Goal: Task Accomplishment & Management: Manage account settings

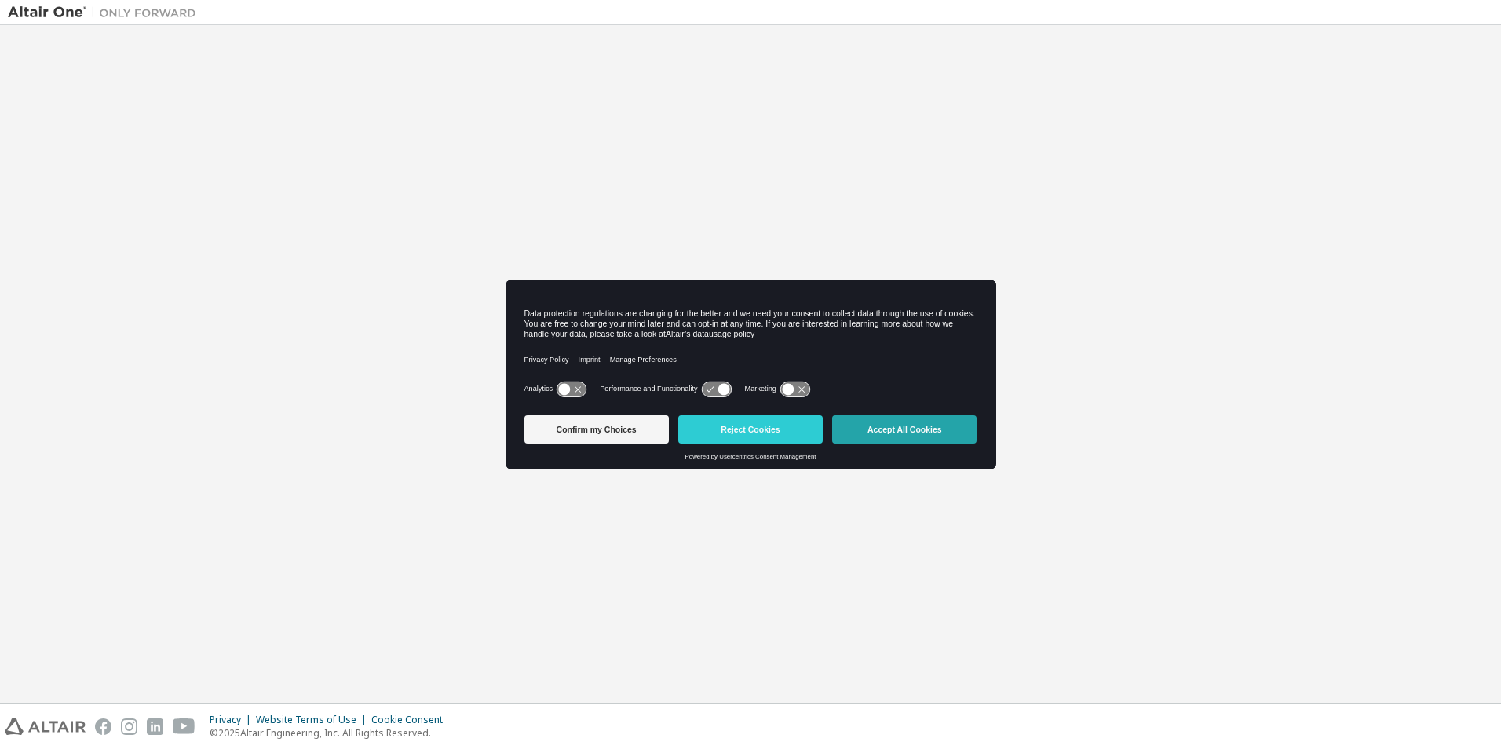
click at [919, 429] on button "Accept All Cookies" at bounding box center [904, 429] width 144 height 28
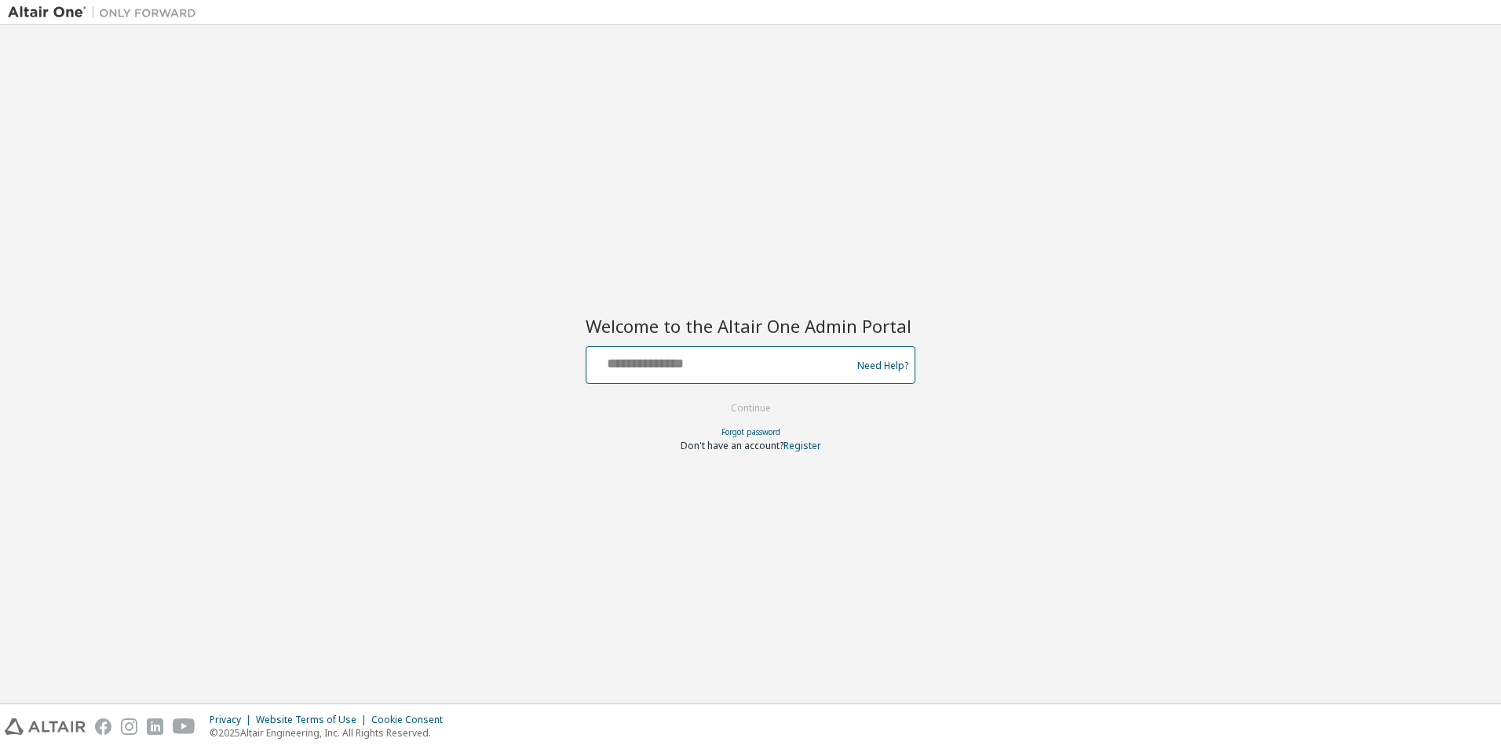
click at [669, 367] on input "text" at bounding box center [721, 361] width 257 height 23
type input "**********"
click at [764, 407] on button "Continue" at bounding box center [750, 408] width 73 height 24
click at [636, 361] on input "text" at bounding box center [721, 361] width 257 height 23
type input "**********"
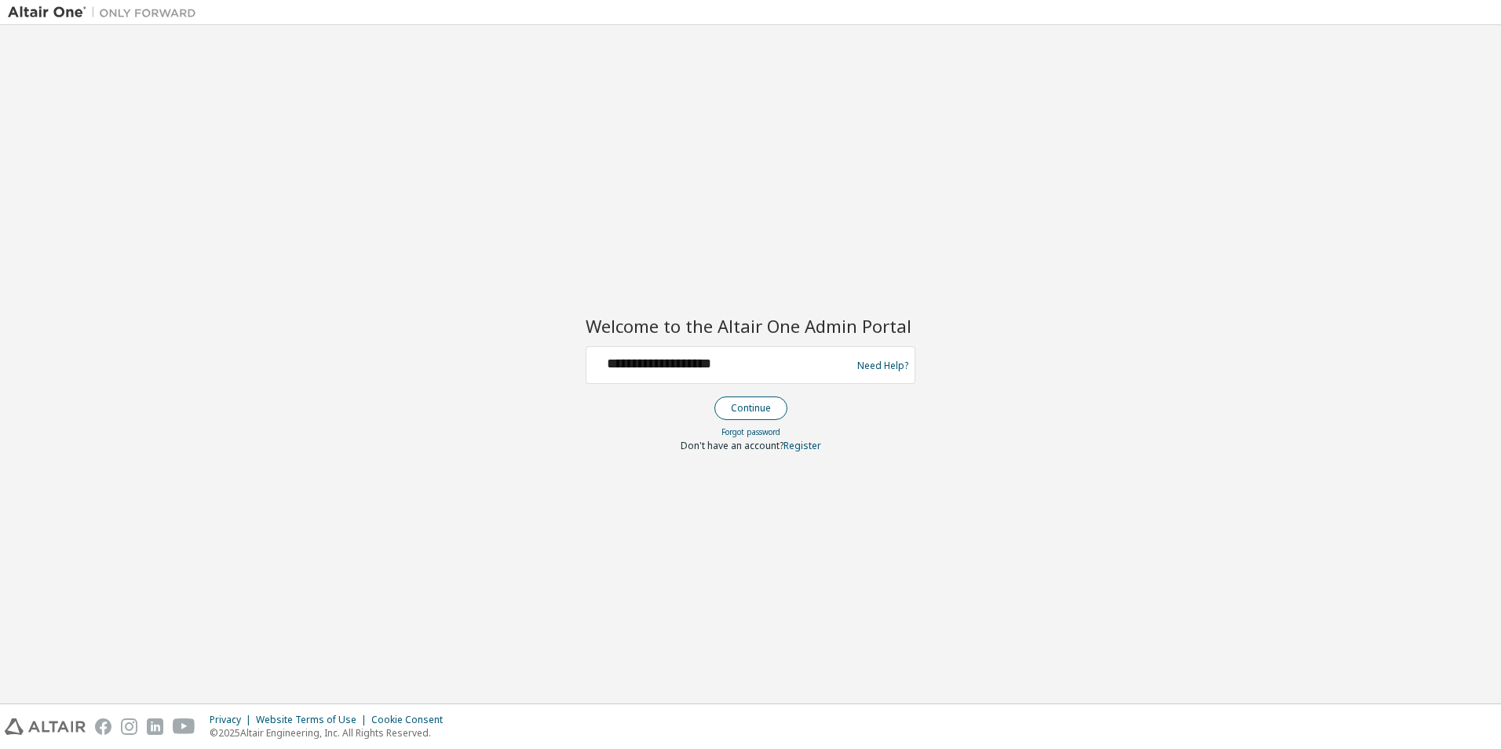
click at [754, 411] on button "Continue" at bounding box center [750, 408] width 73 height 24
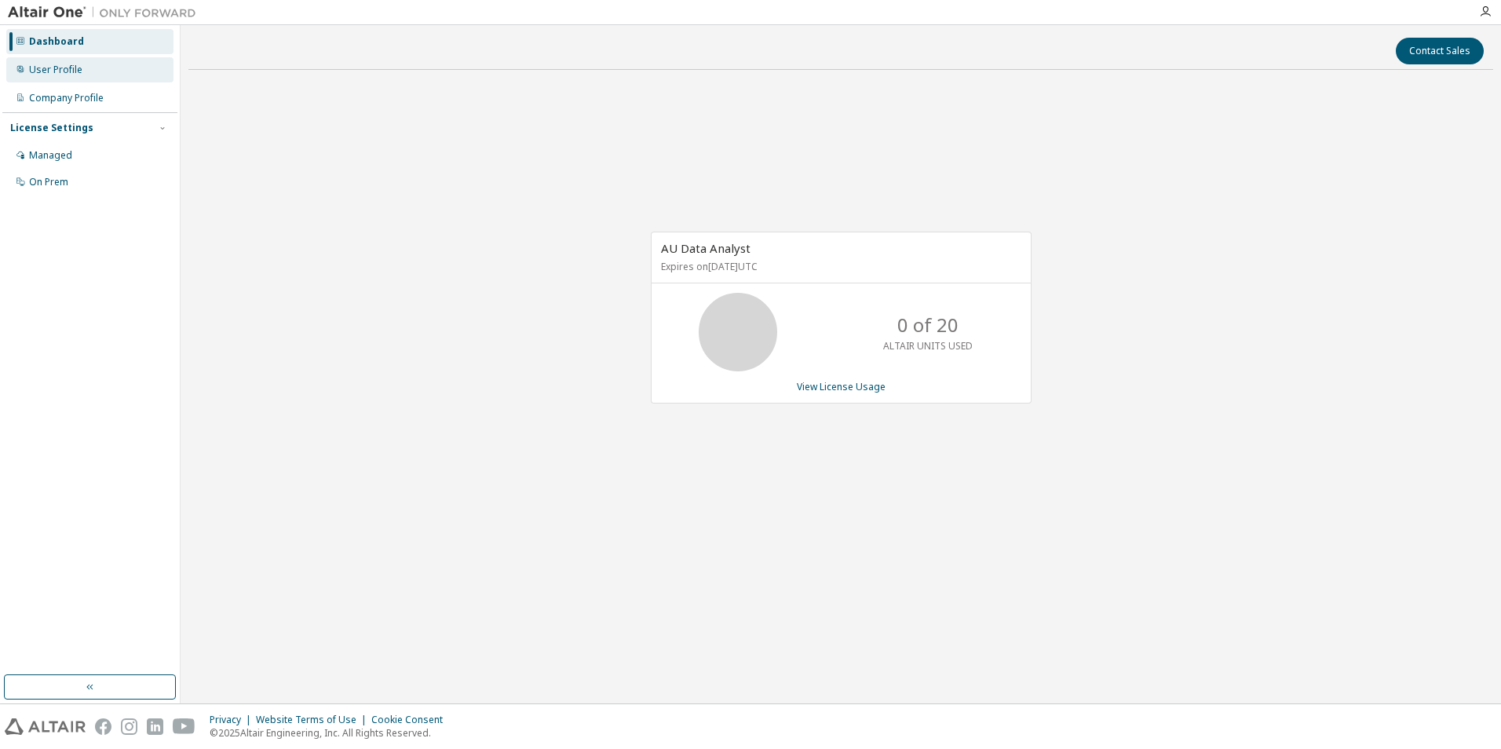
click at [73, 68] on div "User Profile" at bounding box center [55, 70] width 53 height 13
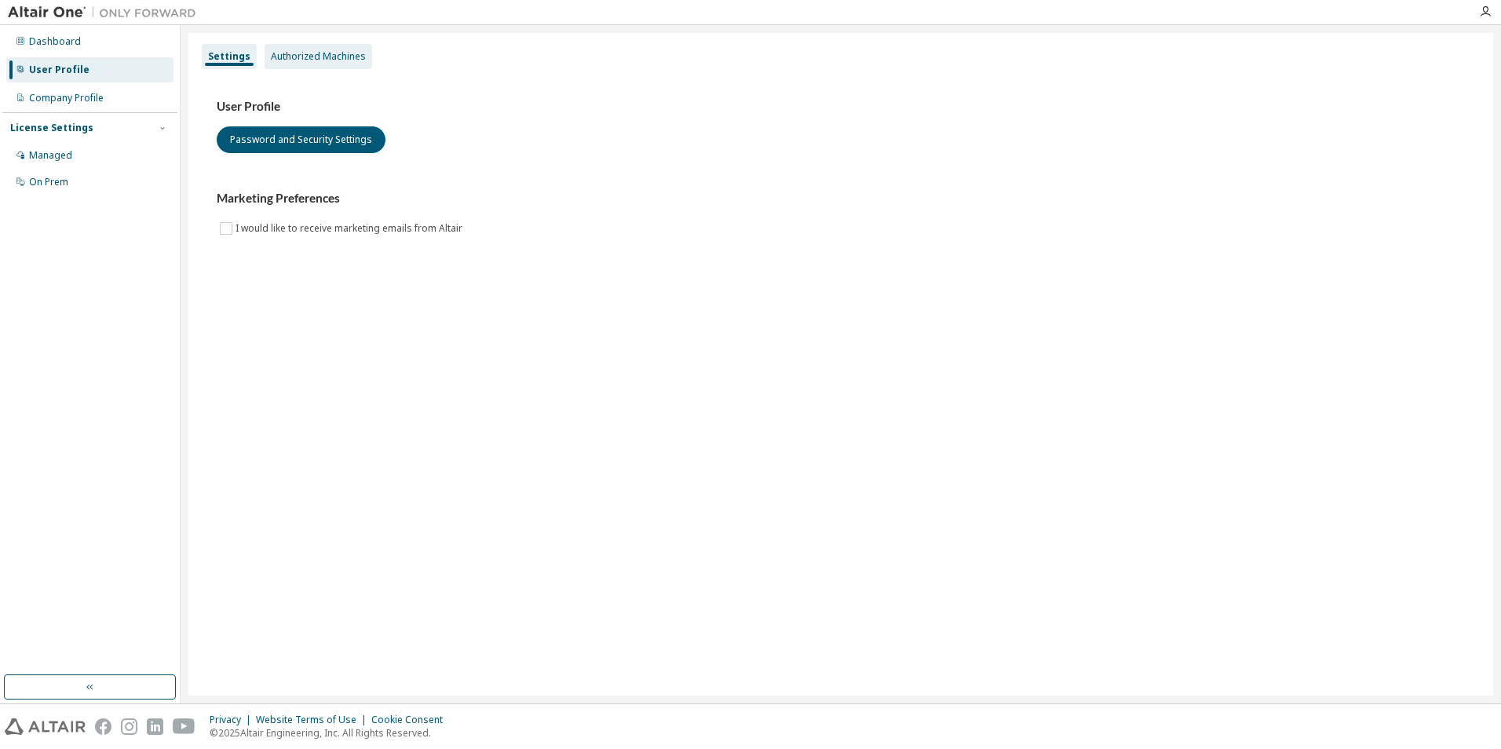
click at [301, 53] on div "Authorized Machines" at bounding box center [318, 56] width 95 height 13
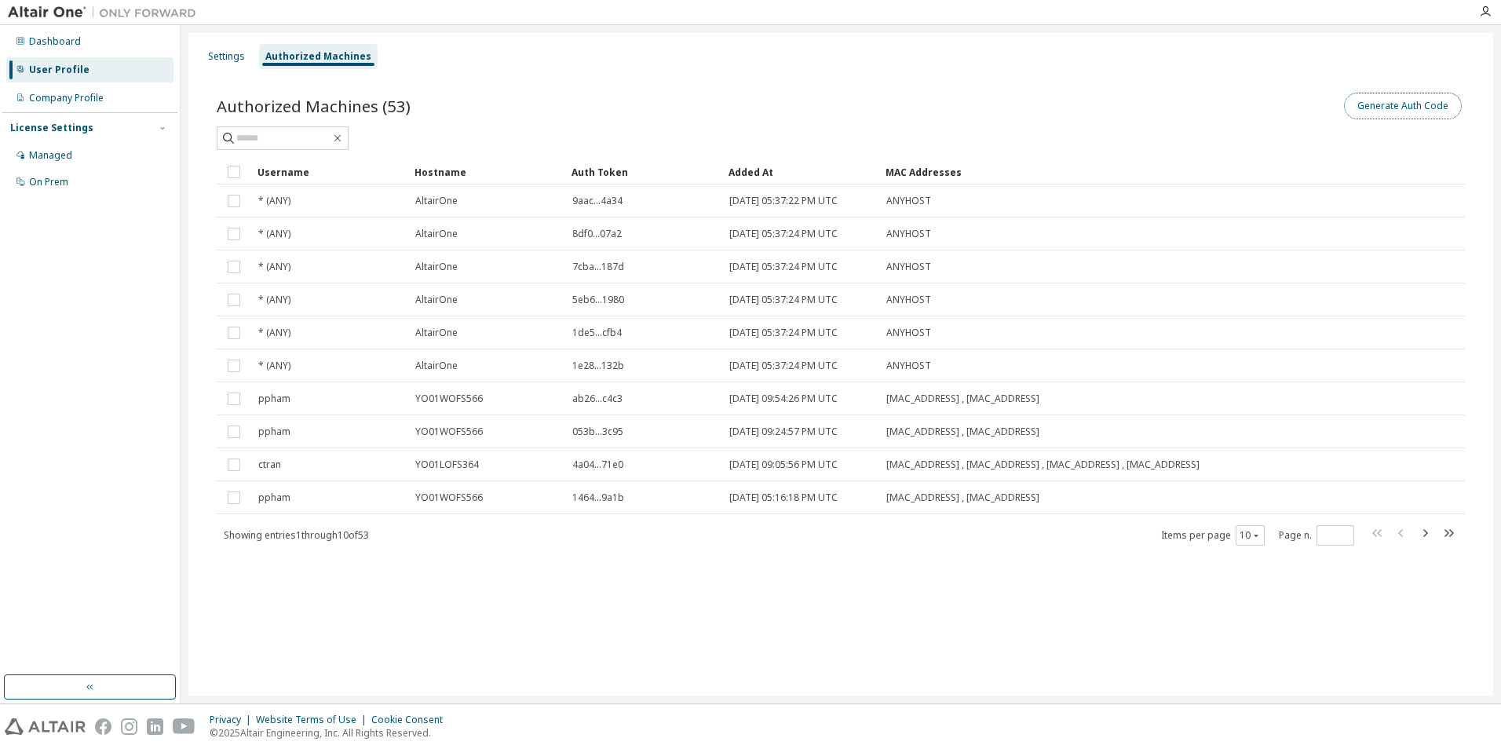
click at [1389, 106] on button "Generate Auth Code" at bounding box center [1403, 106] width 118 height 27
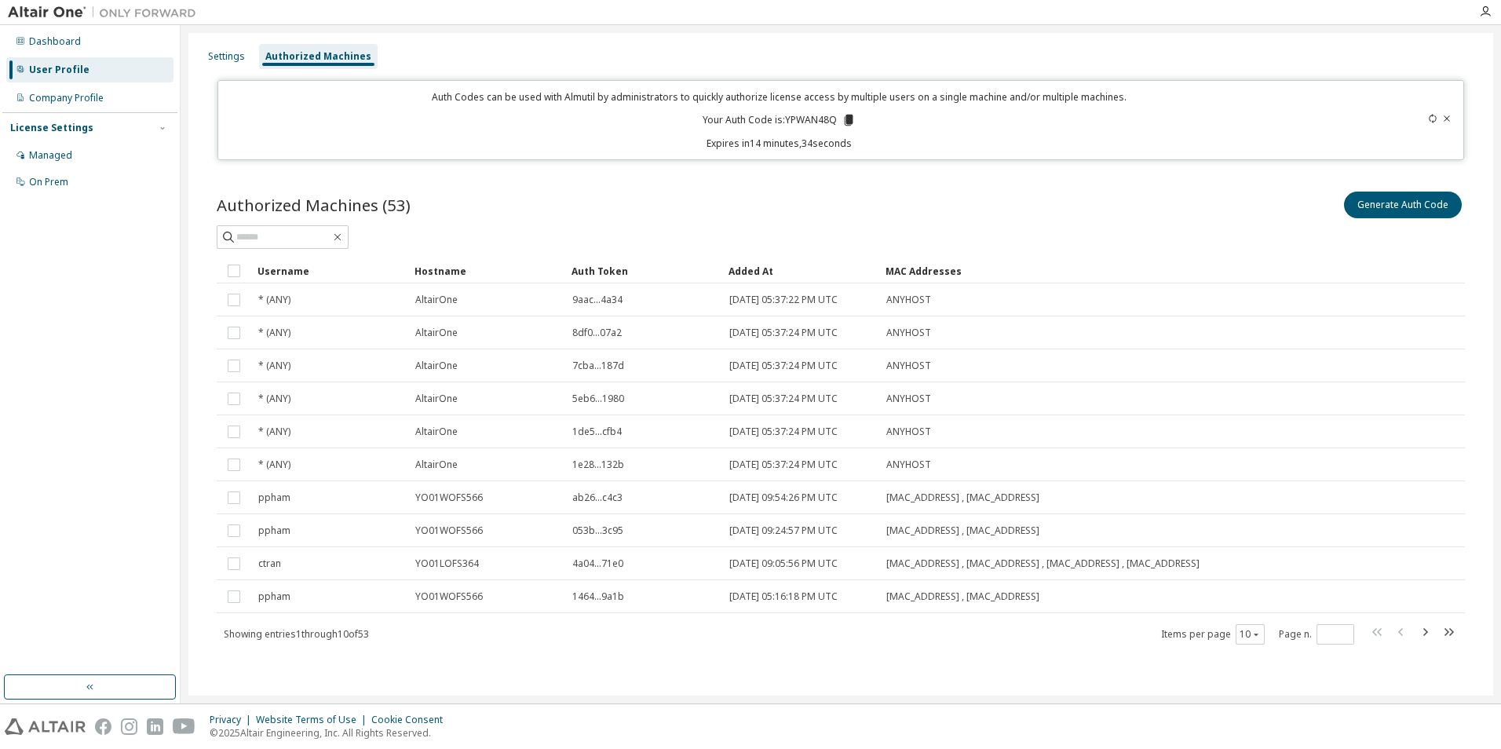
click at [1028, 206] on div "Generate Auth Code" at bounding box center [1153, 204] width 624 height 33
drag, startPoint x: 786, startPoint y: 118, endPoint x: 837, endPoint y: 118, distance: 51.0
click at [837, 118] on p "Your Auth Code is: YPWAN48Q" at bounding box center [779, 120] width 153 height 14
drag, startPoint x: 837, startPoint y: 118, endPoint x: 822, endPoint y: 120, distance: 15.1
copy p "YPWAN48Q"
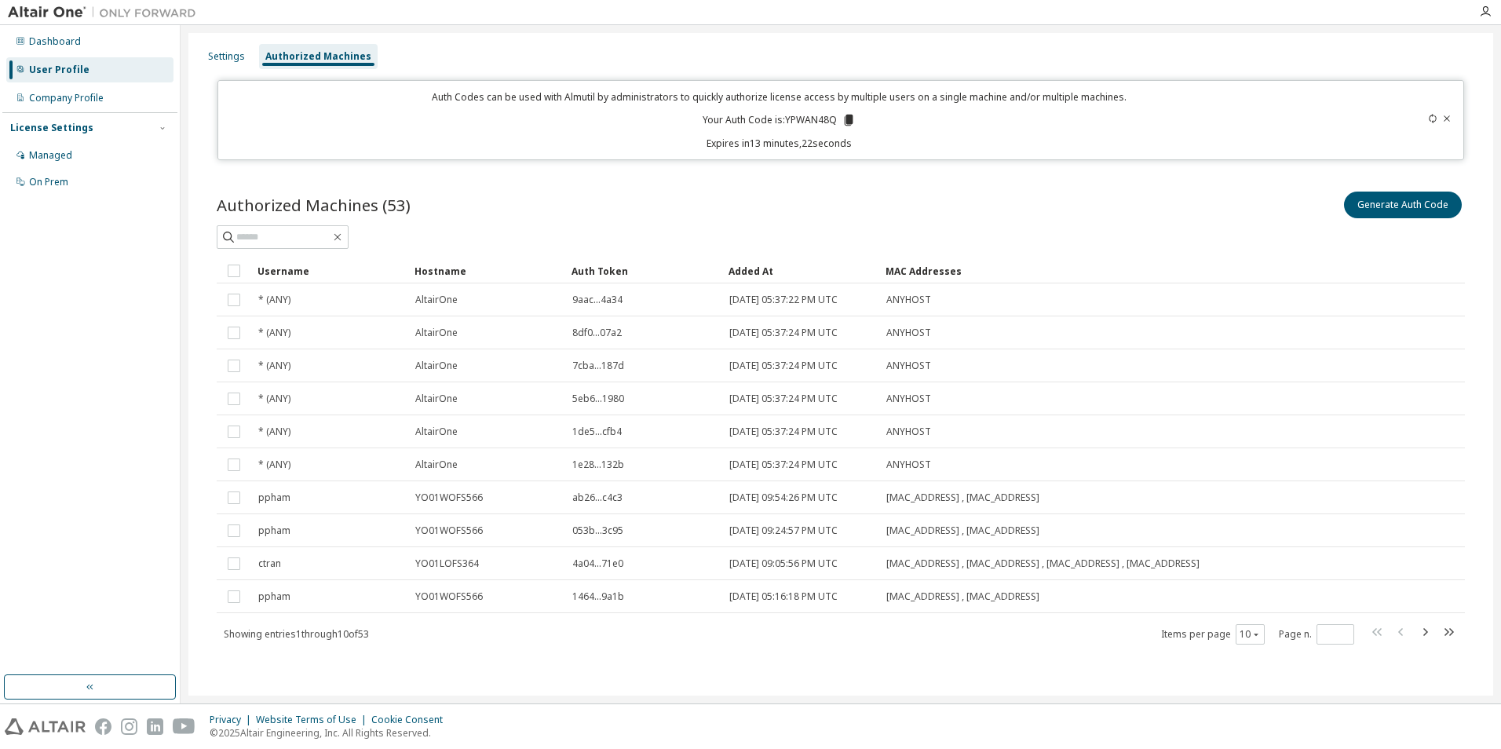
click at [1198, 235] on div at bounding box center [841, 237] width 1248 height 24
click at [1248, 170] on div "Authorized Machines (53) Generate Auth Code Clear Load Save Save As Field Opera…" at bounding box center [841, 428] width 1286 height 517
click at [1485, 9] on icon "button" at bounding box center [1485, 11] width 13 height 13
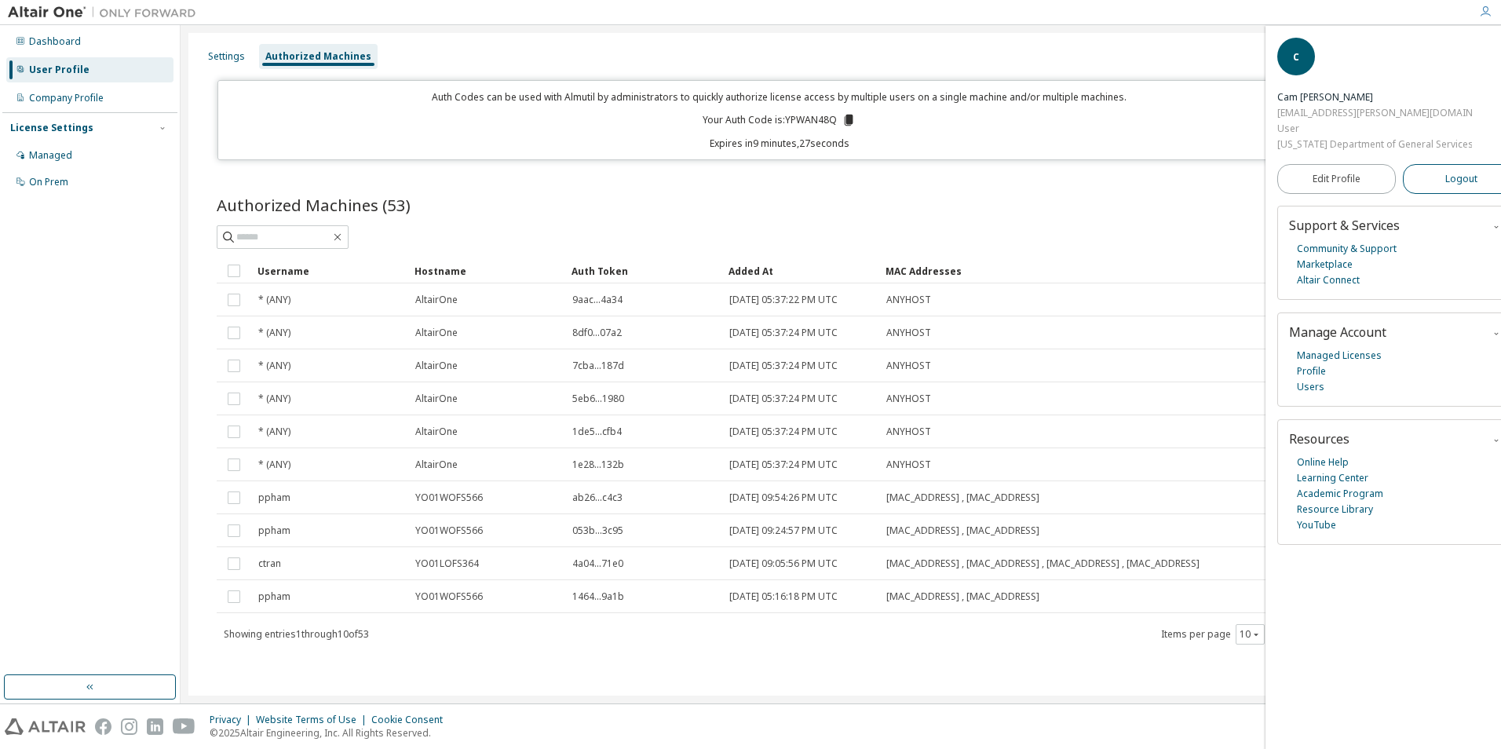
click at [1424, 173] on button "Logout" at bounding box center [1462, 179] width 119 height 30
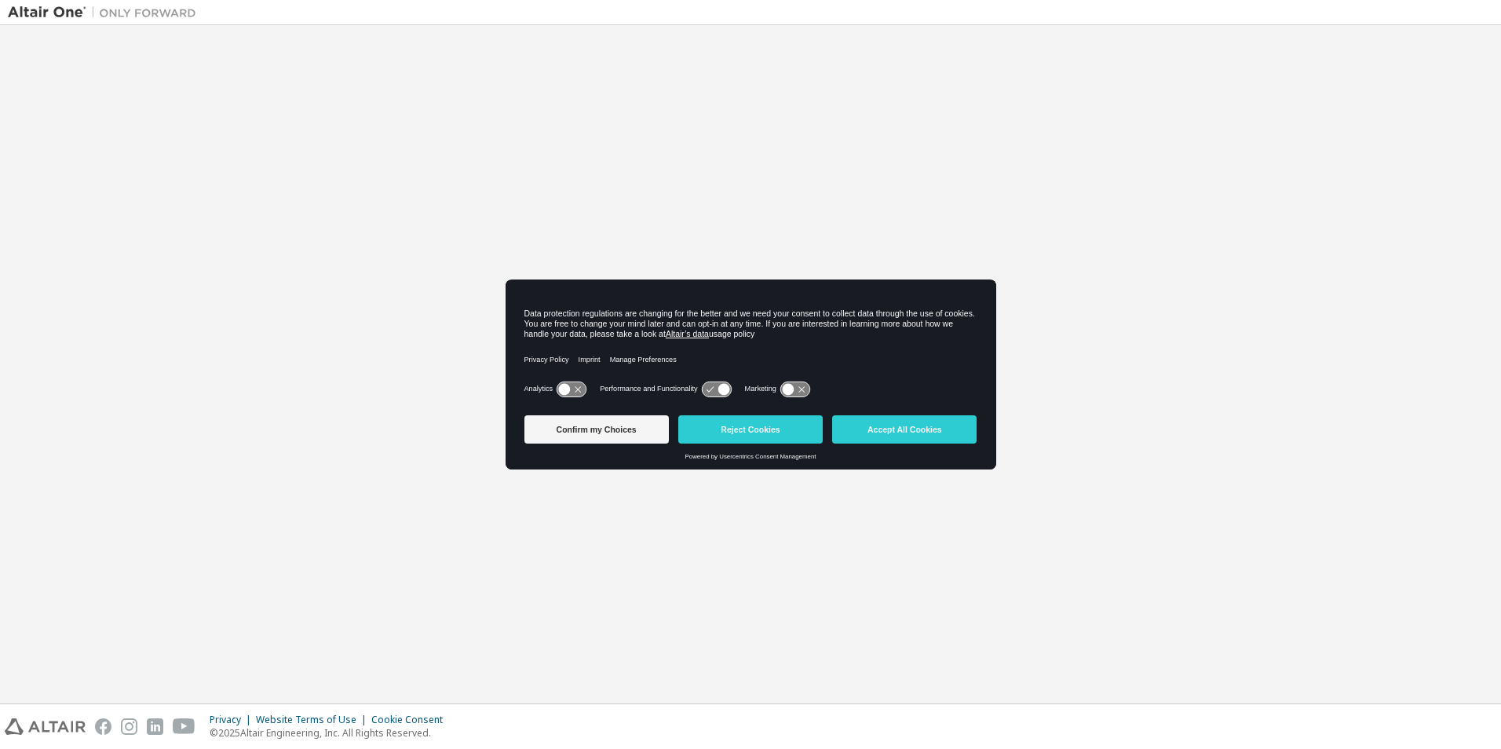
click at [653, 370] on button "Manage Preferences" at bounding box center [643, 359] width 67 height 35
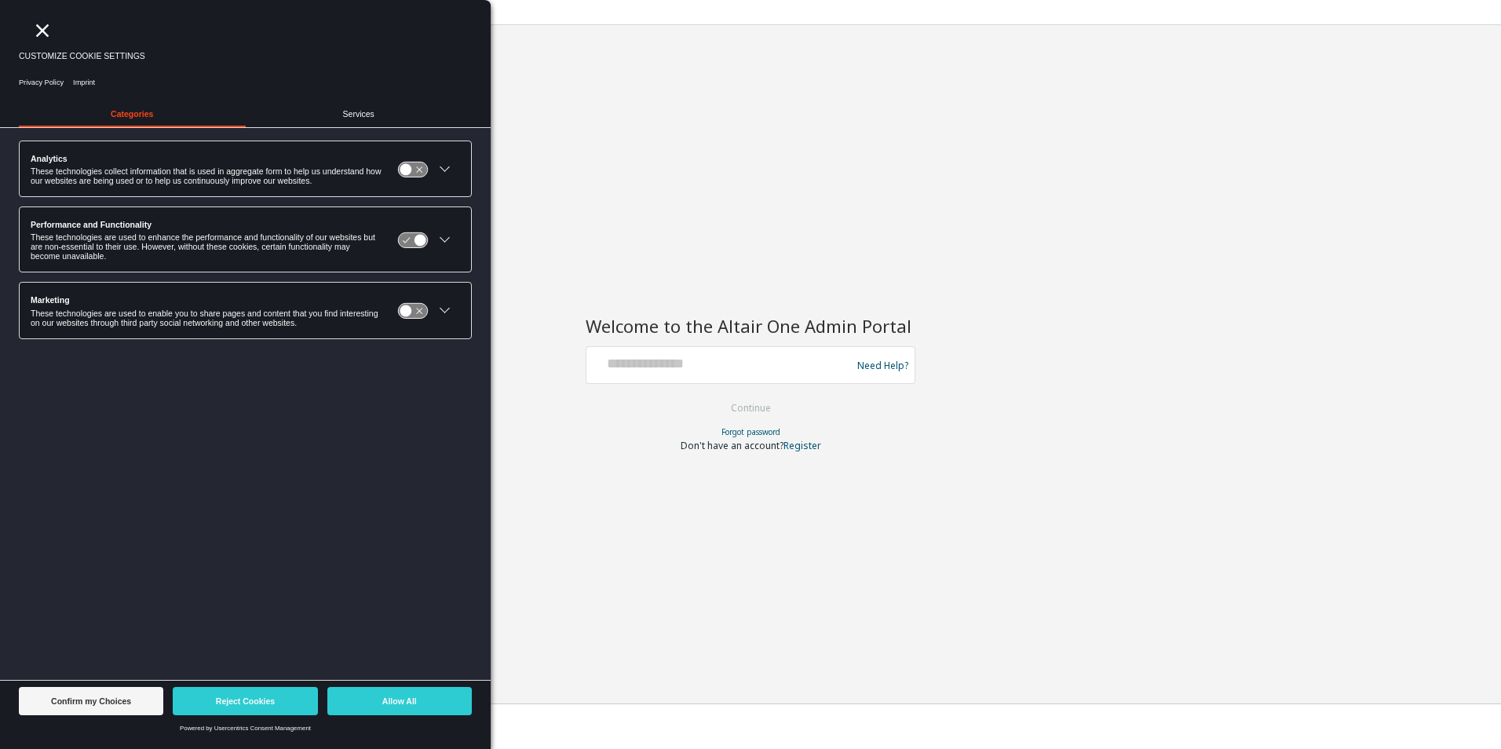
click at [42, 29] on icon "Close" at bounding box center [42, 30] width 13 height 13
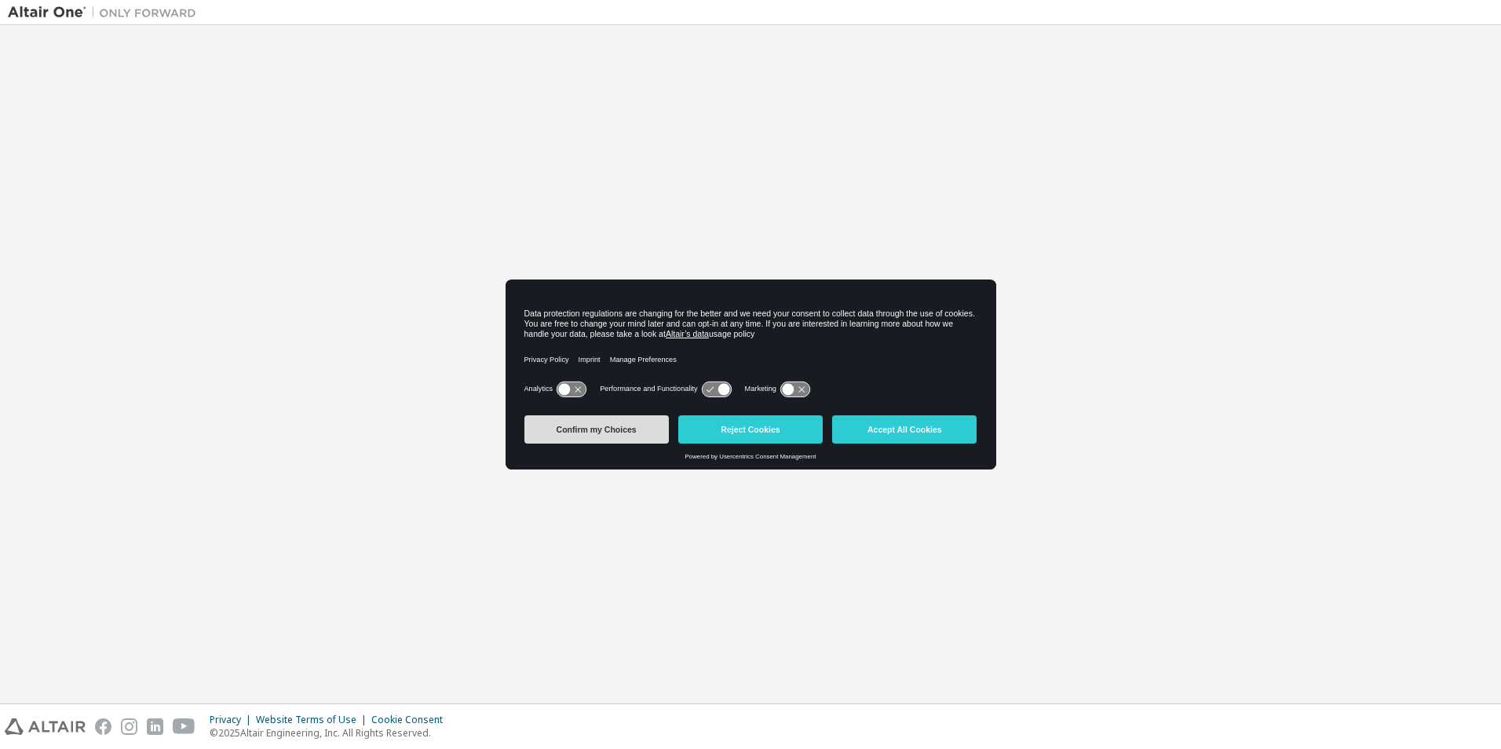
click at [623, 427] on button "Confirm my Choices" at bounding box center [596, 429] width 144 height 28
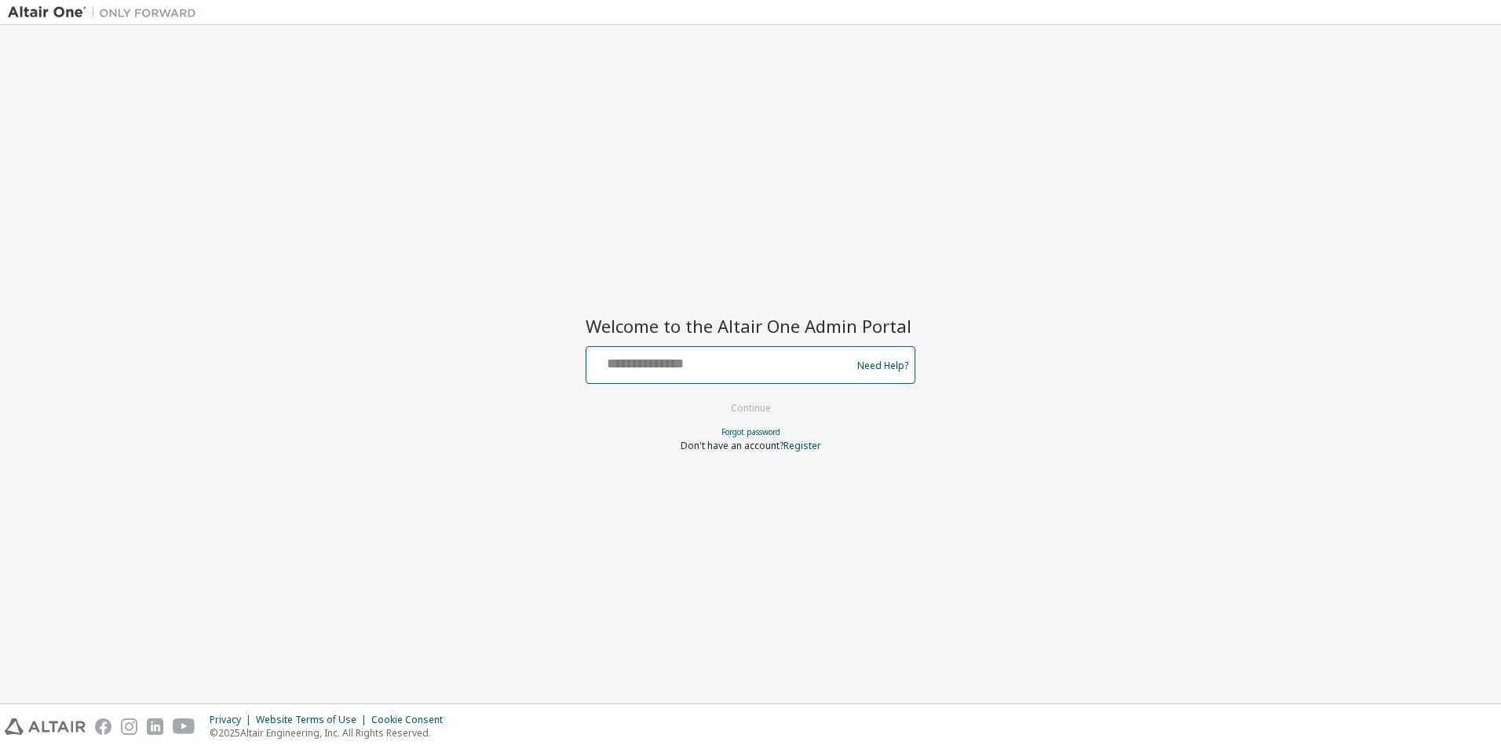
click at [663, 360] on input "text" at bounding box center [721, 361] width 257 height 23
type input "**********"
click at [729, 410] on button "Continue" at bounding box center [750, 408] width 73 height 24
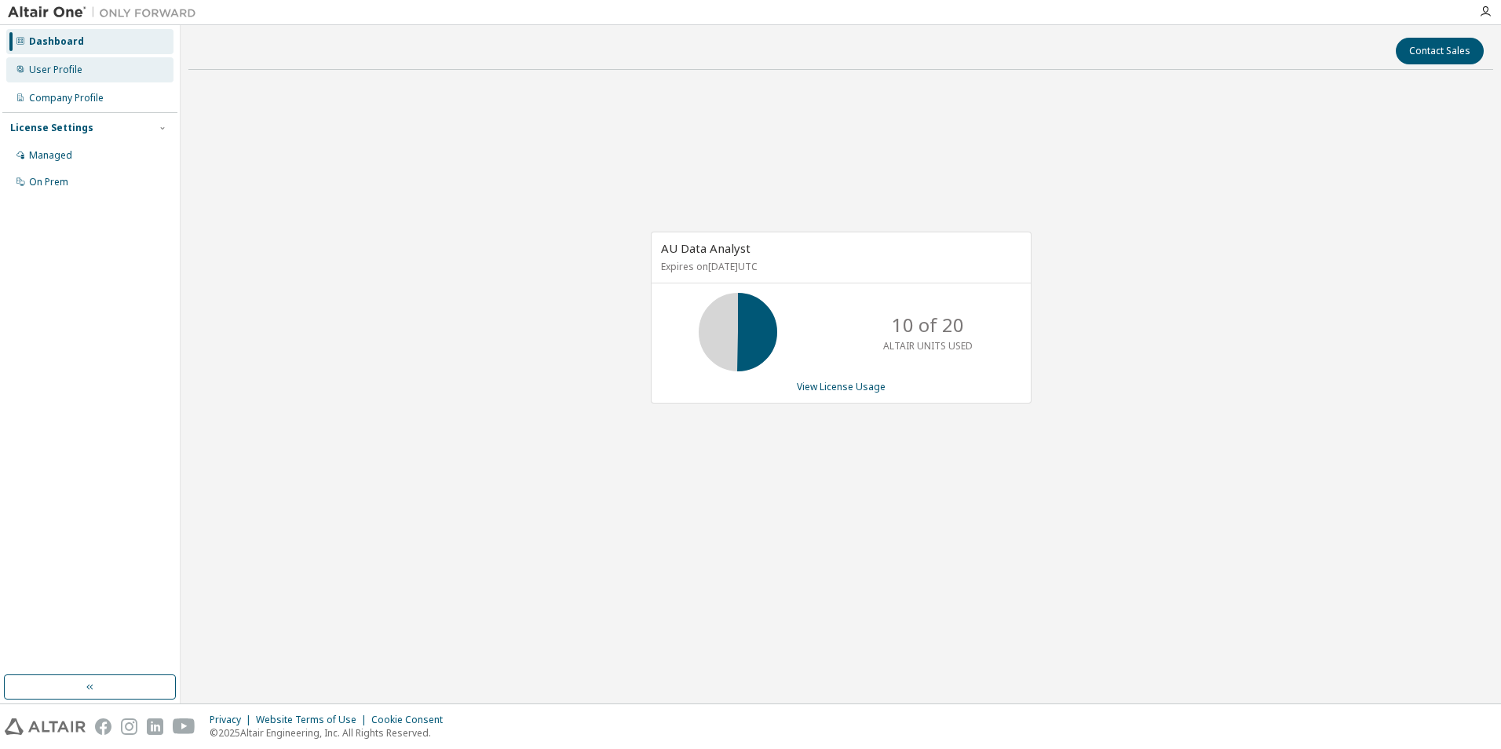
click at [49, 68] on div "User Profile" at bounding box center [55, 70] width 53 height 13
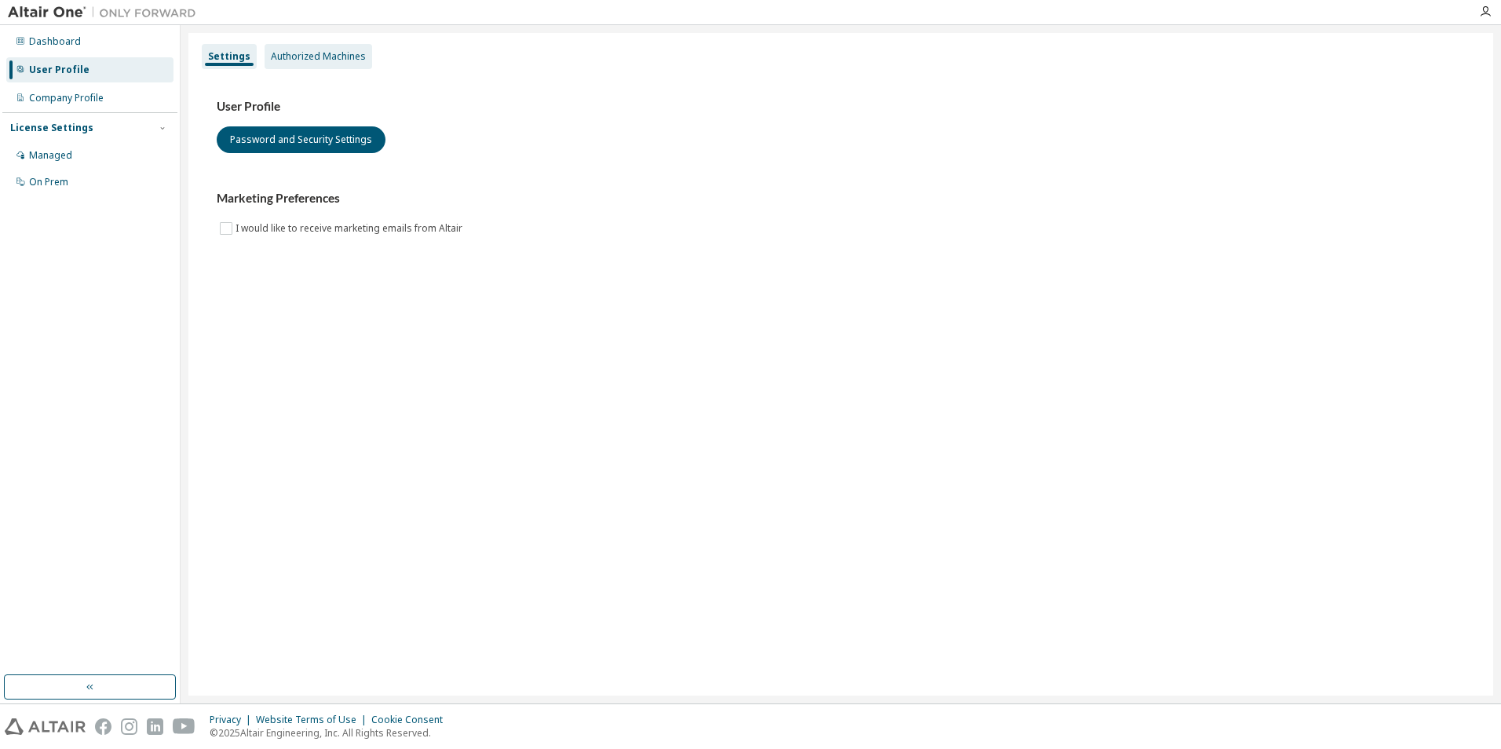
click at [294, 62] on div "Authorized Machines" at bounding box center [318, 56] width 95 height 13
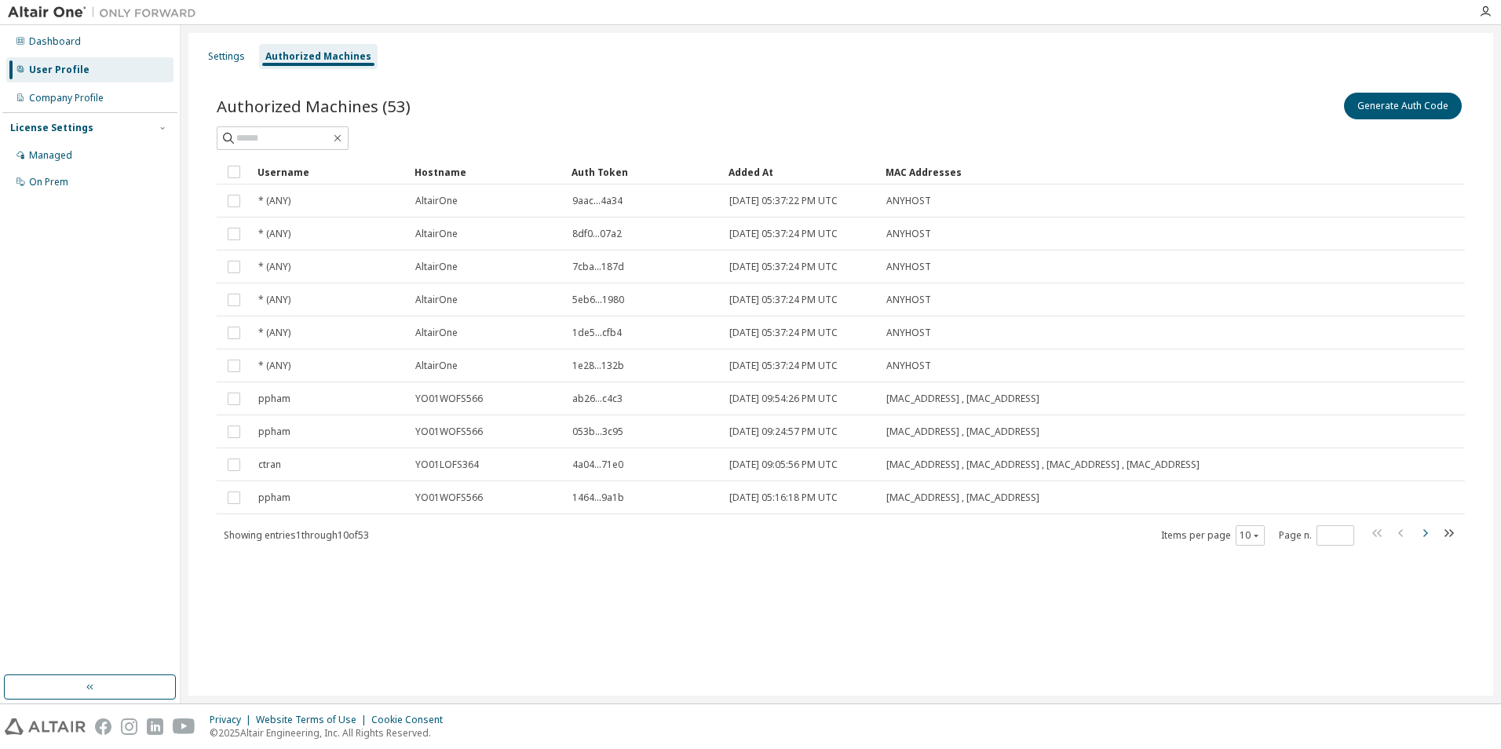
click at [1425, 531] on icon "button" at bounding box center [1425, 533] width 5 height 8
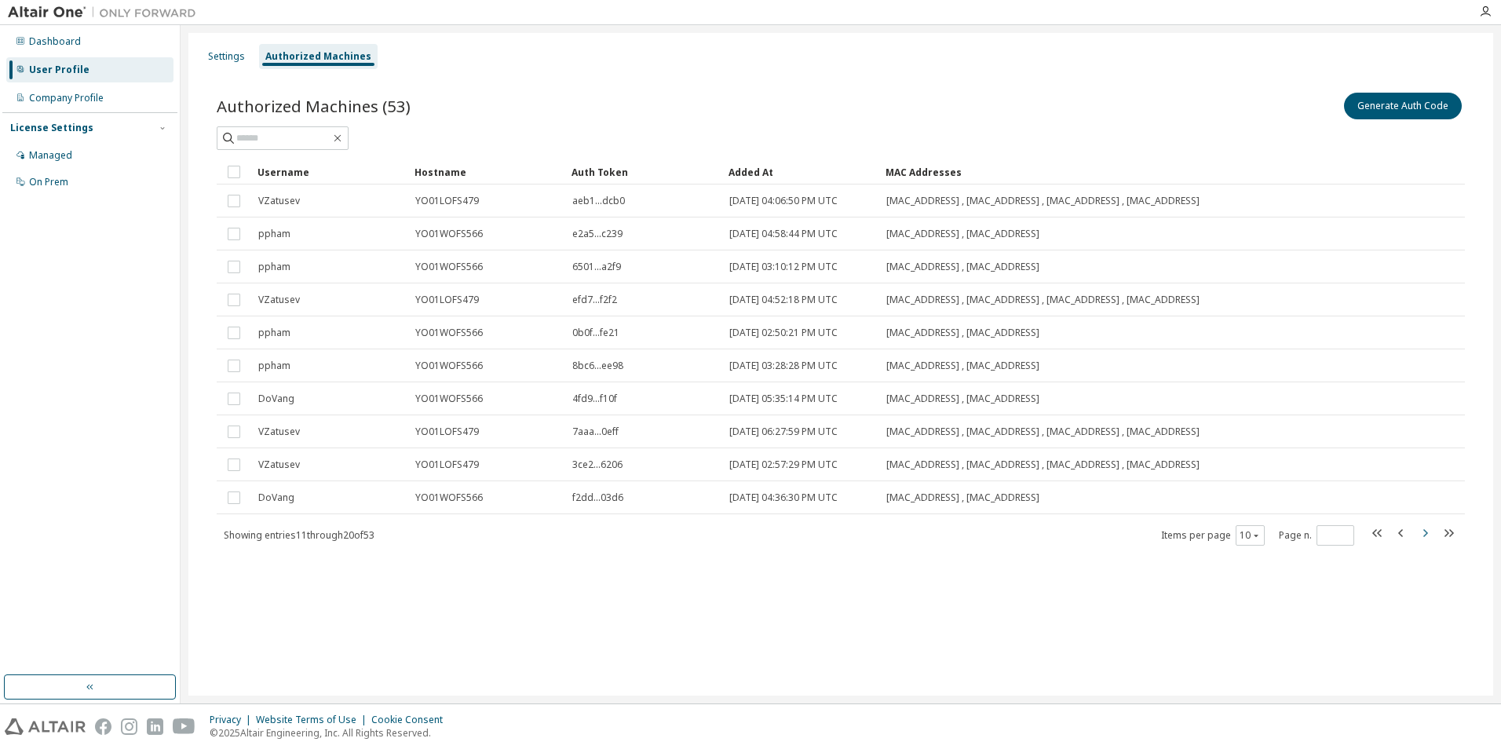
click at [1425, 531] on icon "button" at bounding box center [1425, 533] width 5 height 8
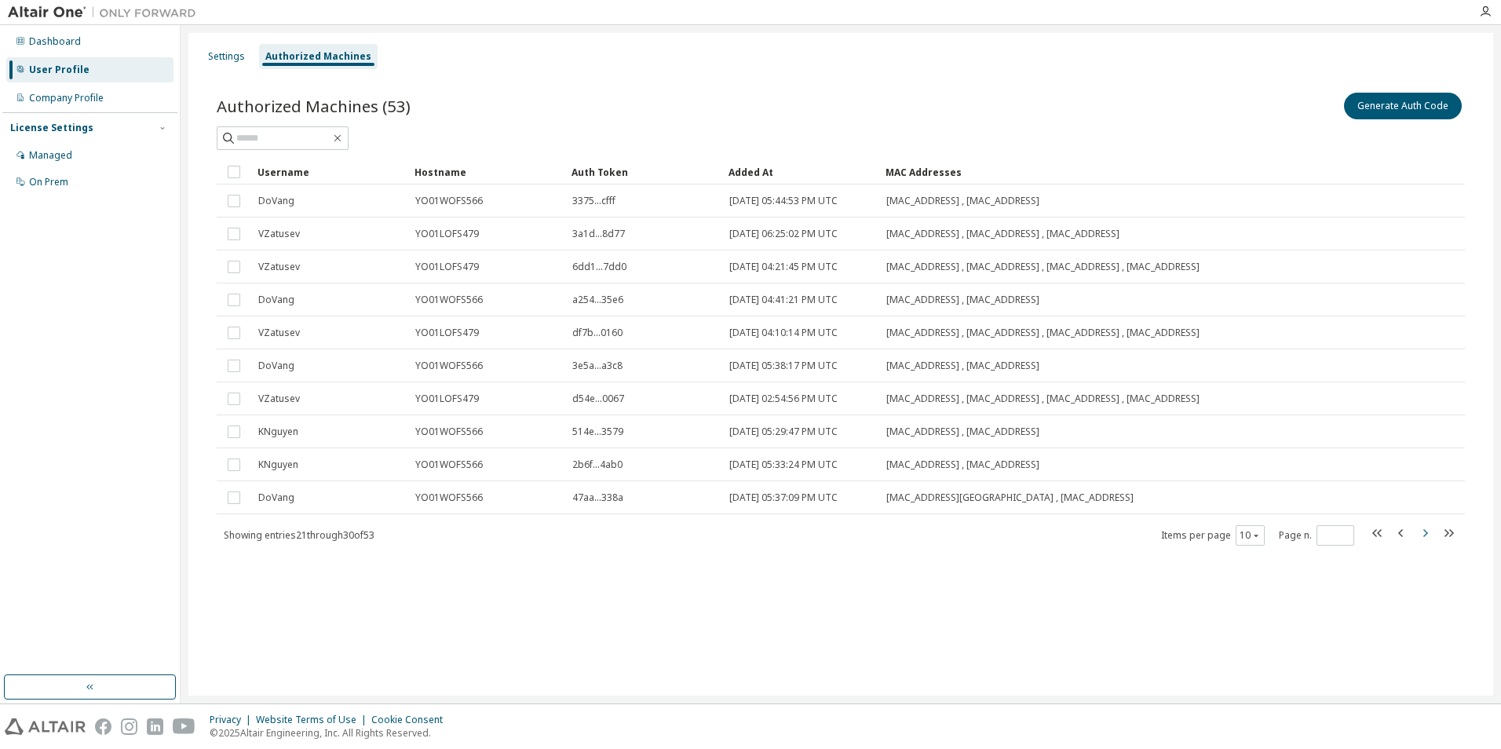
click at [1425, 531] on icon "button" at bounding box center [1425, 533] width 5 height 8
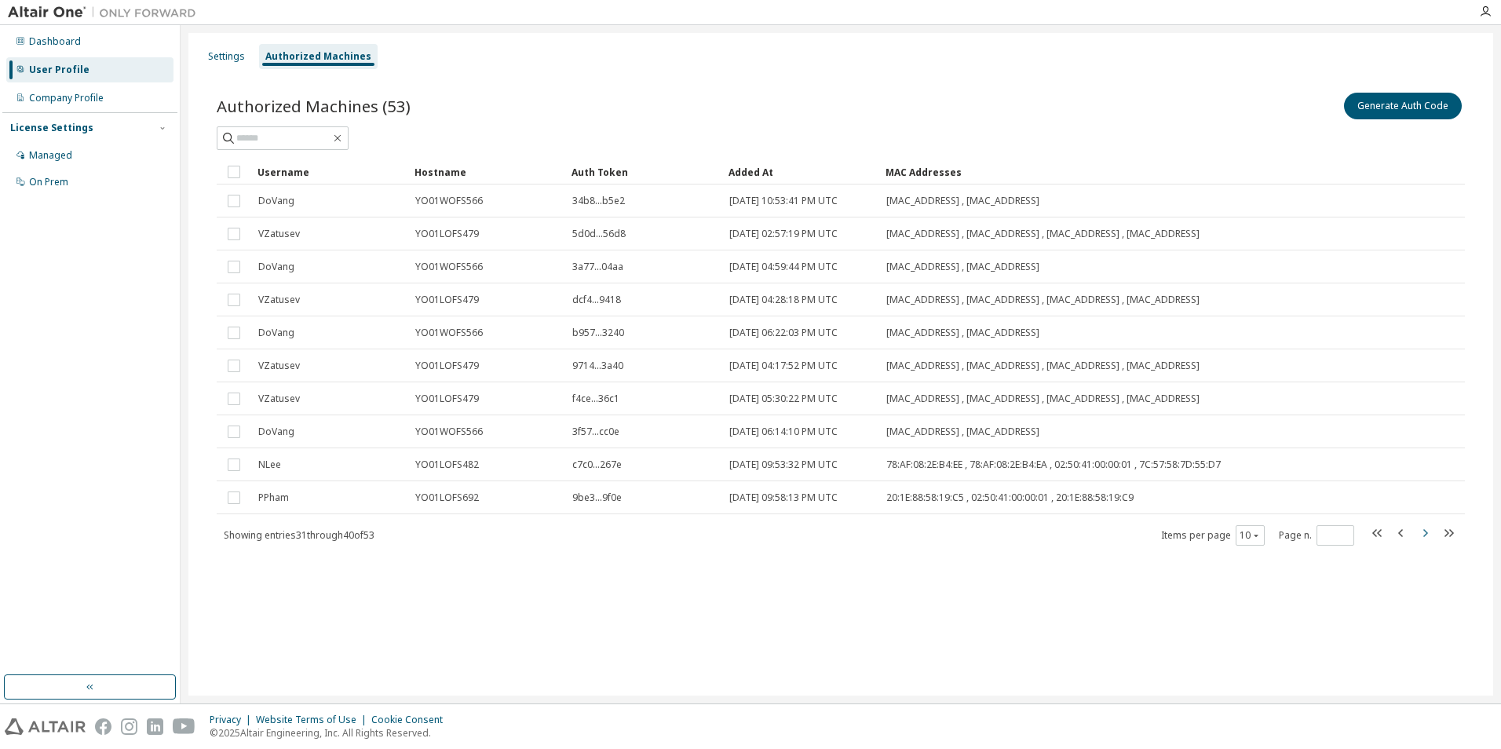
click at [1425, 531] on icon "button" at bounding box center [1425, 533] width 5 height 8
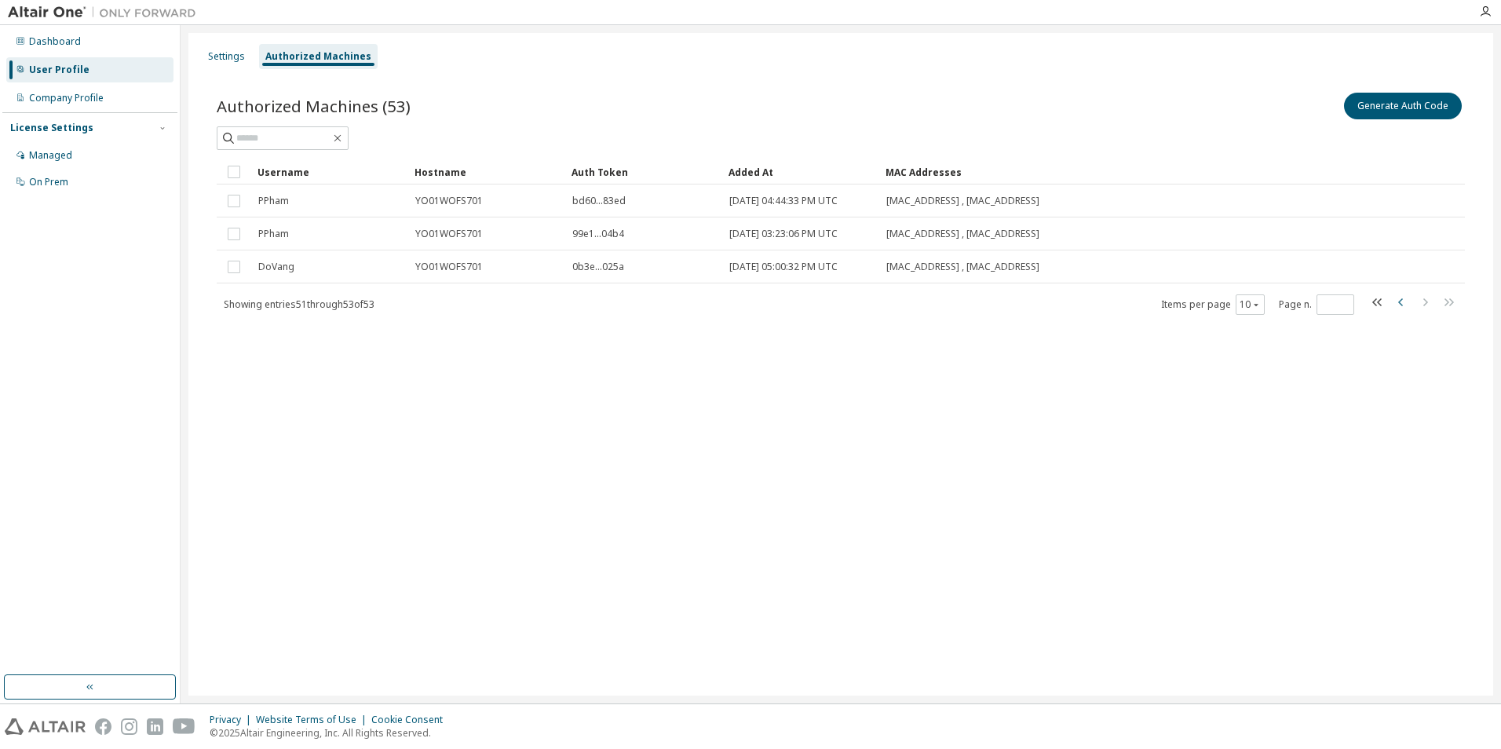
click at [1401, 302] on icon "button" at bounding box center [1401, 302] width 19 height 19
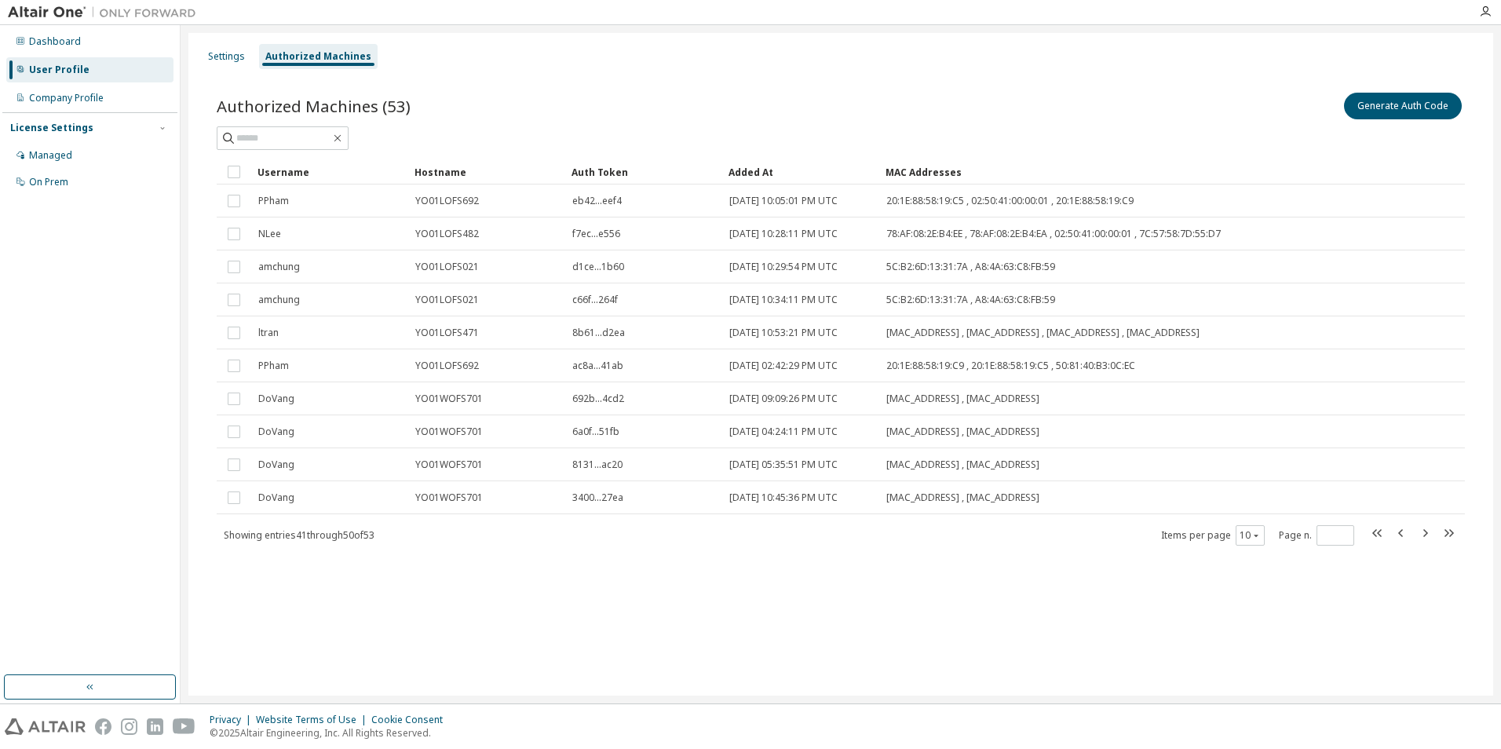
click at [1326, 593] on div "Settings Authorized Machines Authorized Machines (53) Generate Auth Code Clear …" at bounding box center [840, 364] width 1305 height 663
click at [767, 593] on div "Settings Authorized Machines Authorized Machines (53) Generate Auth Code Clear …" at bounding box center [840, 364] width 1305 height 663
click at [1404, 528] on icon "button" at bounding box center [1401, 533] width 19 height 19
click at [1423, 531] on icon "button" at bounding box center [1424, 533] width 19 height 19
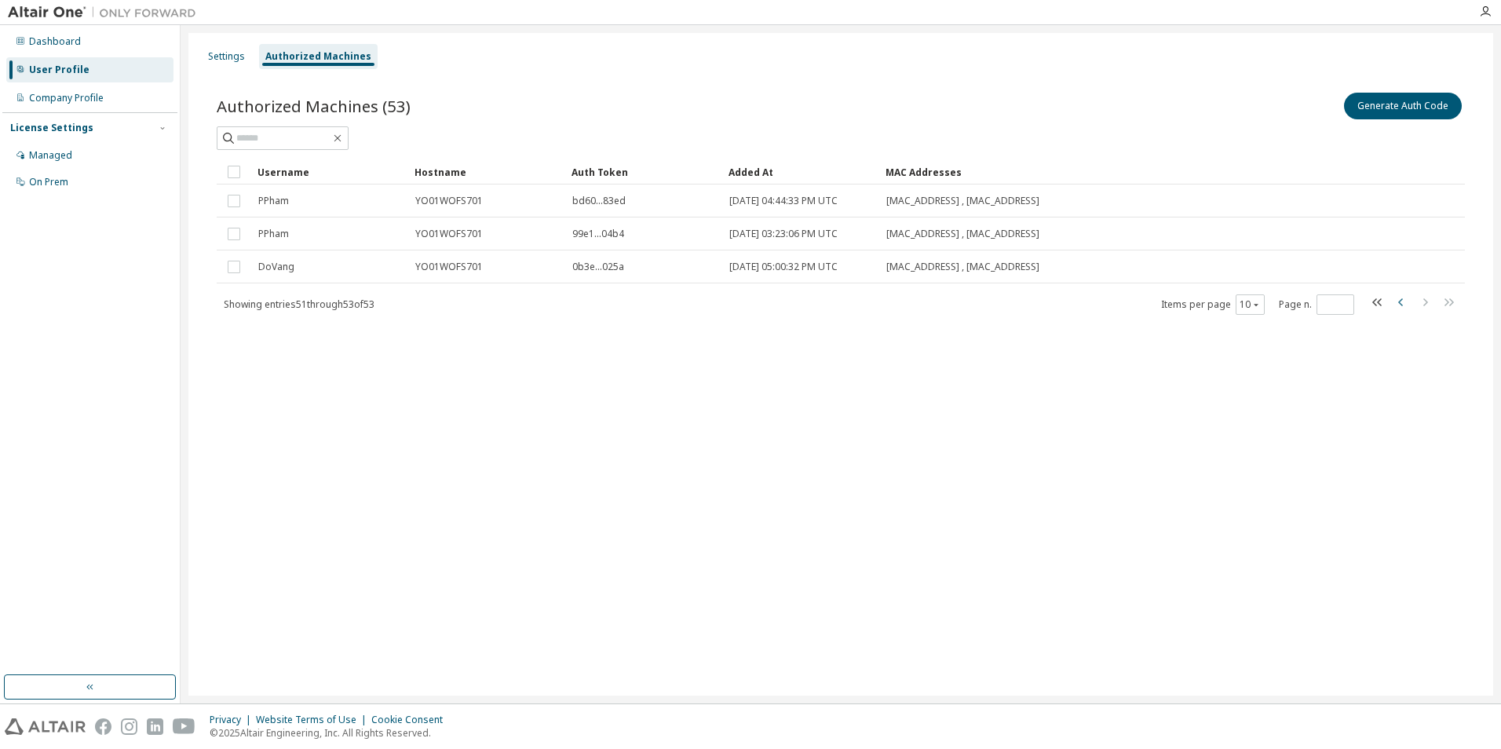
click at [1400, 301] on icon "button" at bounding box center [1400, 302] width 5 height 8
type input "*"
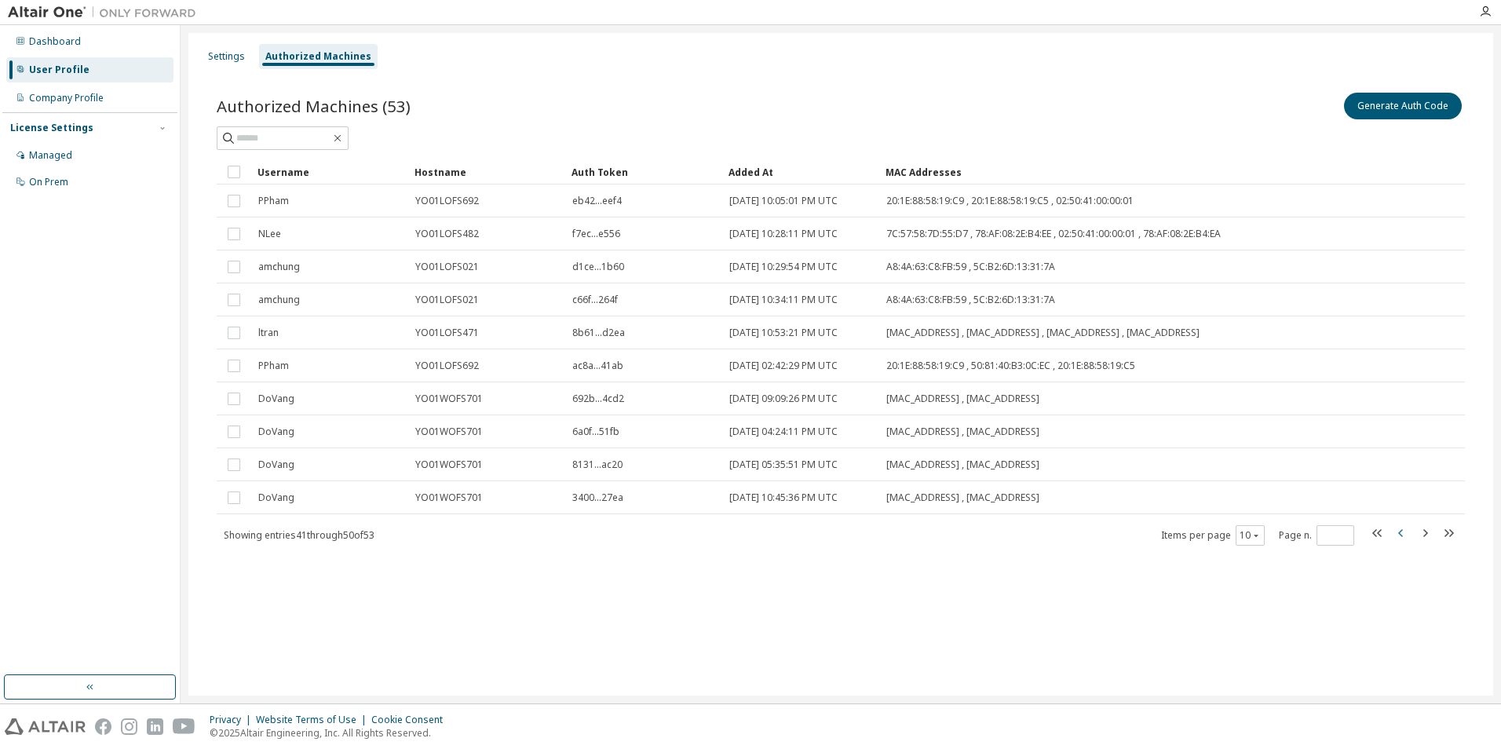
click at [1400, 301] on tr "amchung YO01LOFS021 c66f...264f 2025-03-17 10:34:11 PM UTC A8:4A:63:C8:FB:59 , …" at bounding box center [841, 299] width 1248 height 33
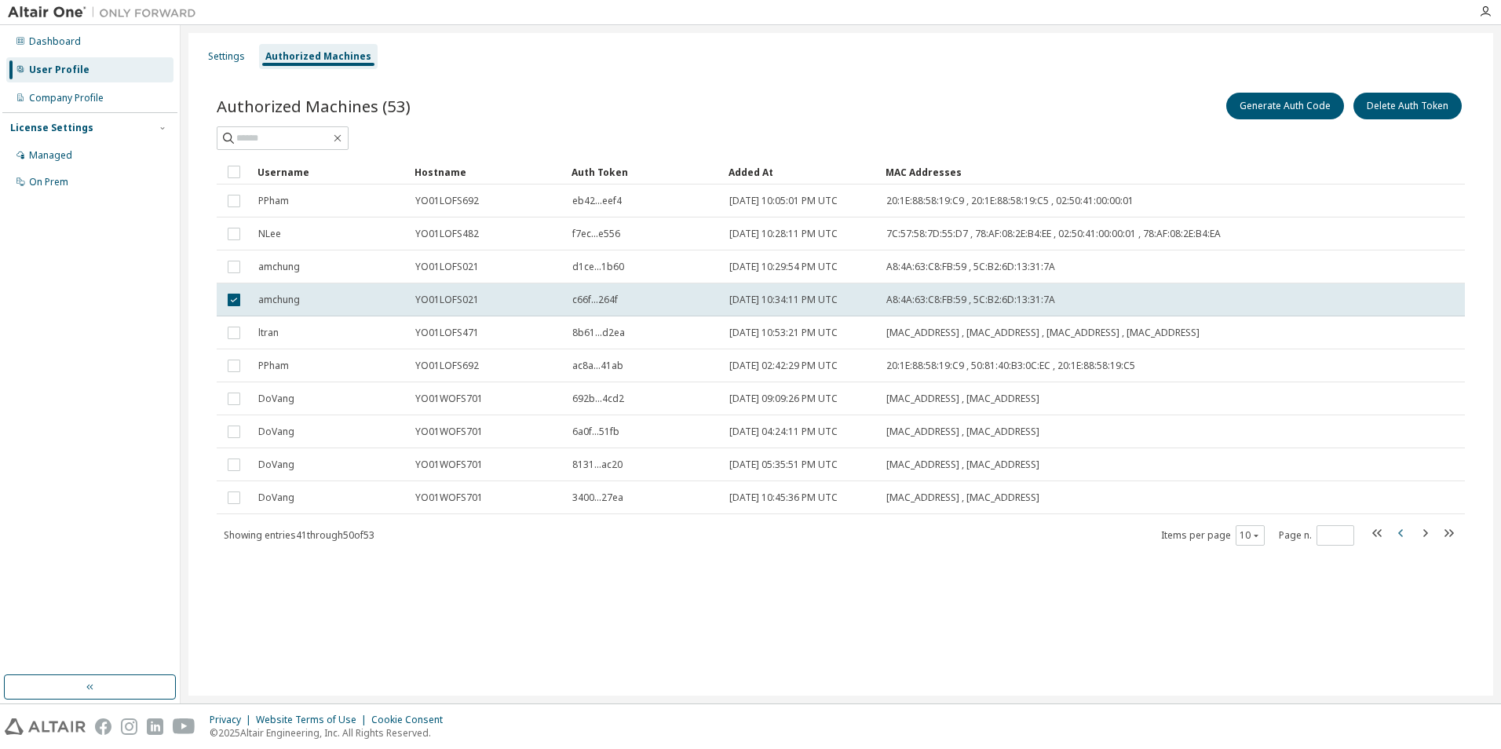
click at [1400, 301] on tr "amchung YO01LOFS021 c66f...264f 2025-03-17 10:34:11 PM UTC A8:4A:63:C8:FB:59 , …" at bounding box center [841, 299] width 1248 height 33
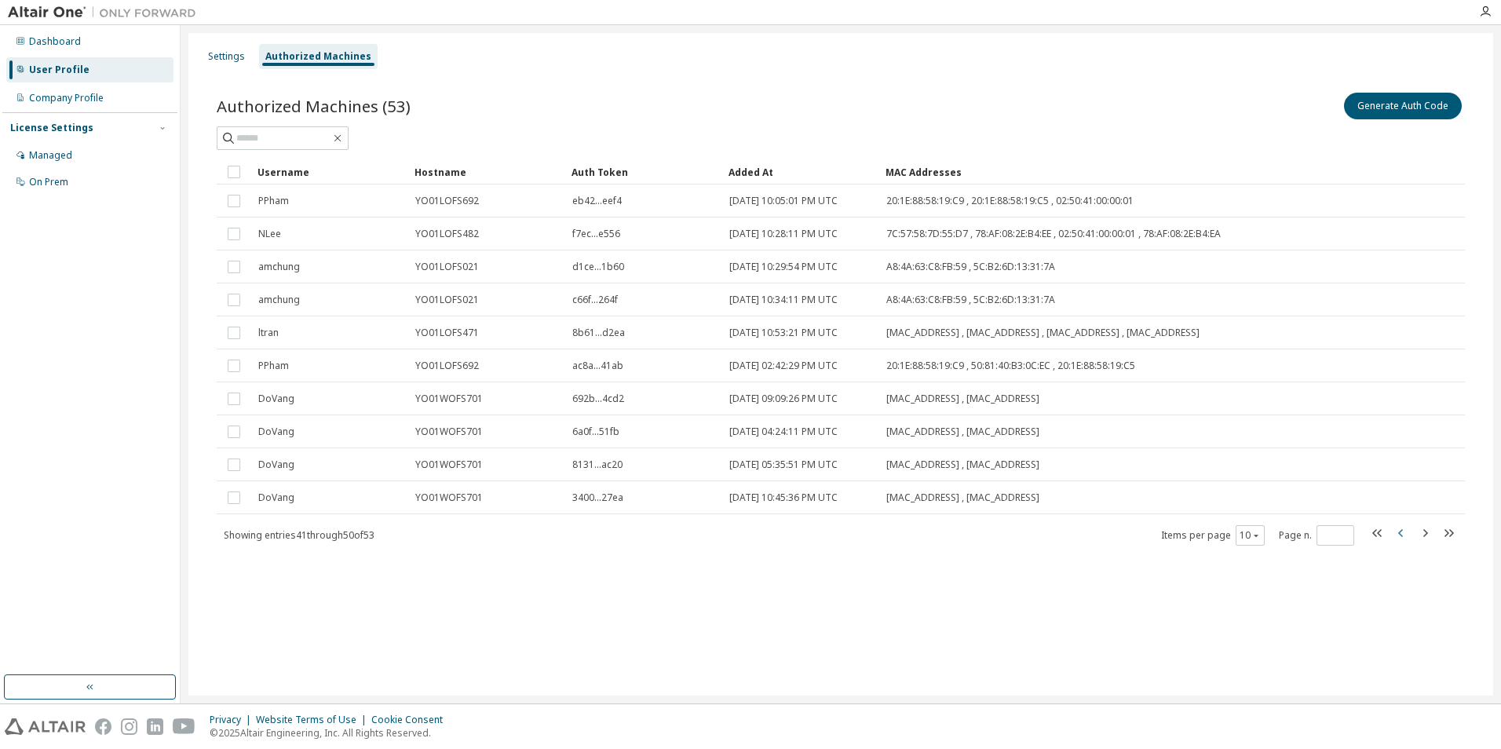
click at [1400, 301] on tr "amchung YO01LOFS021 c66f...264f 2025-03-17 10:34:11 PM UTC A8:4A:63:C8:FB:59 , …" at bounding box center [841, 299] width 1248 height 33
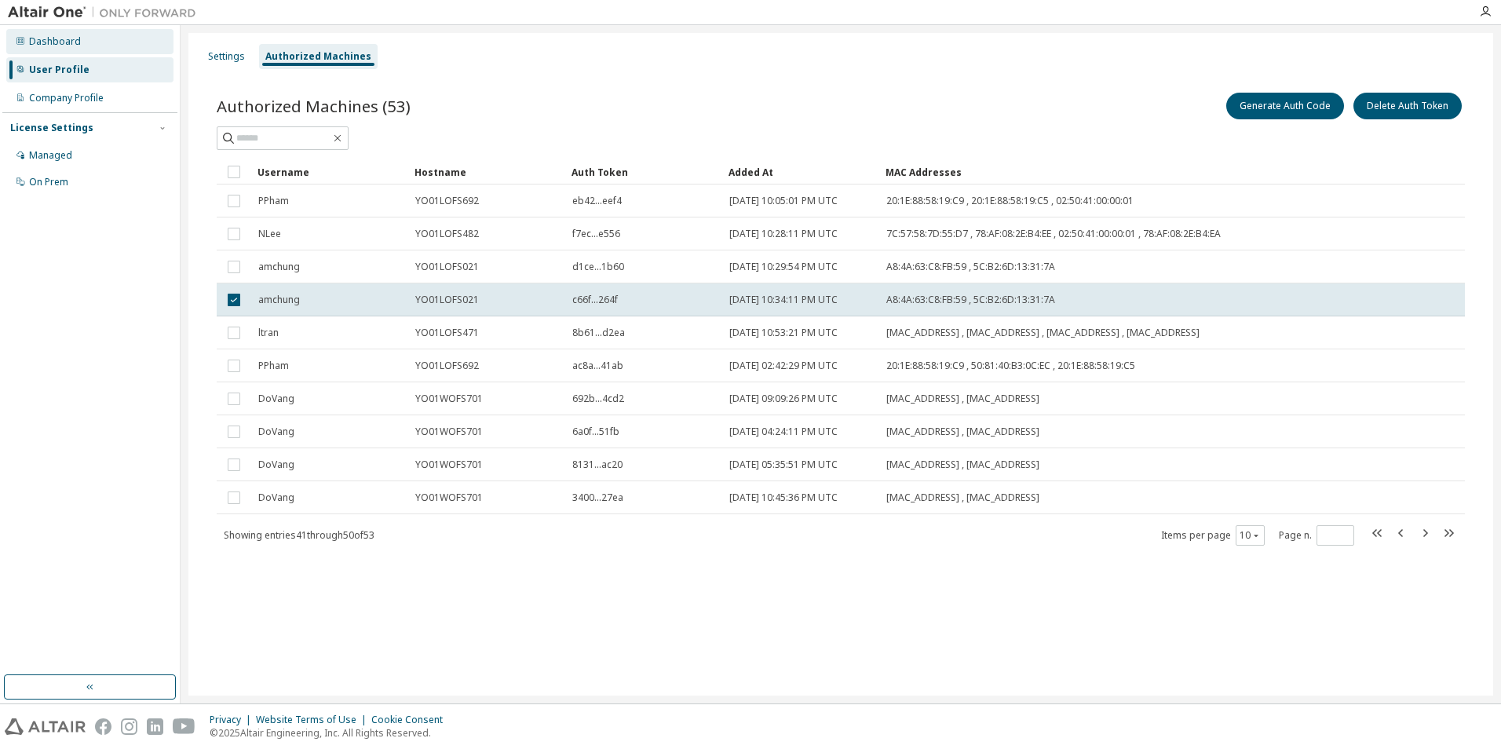
click at [54, 42] on div "Dashboard" at bounding box center [55, 41] width 52 height 13
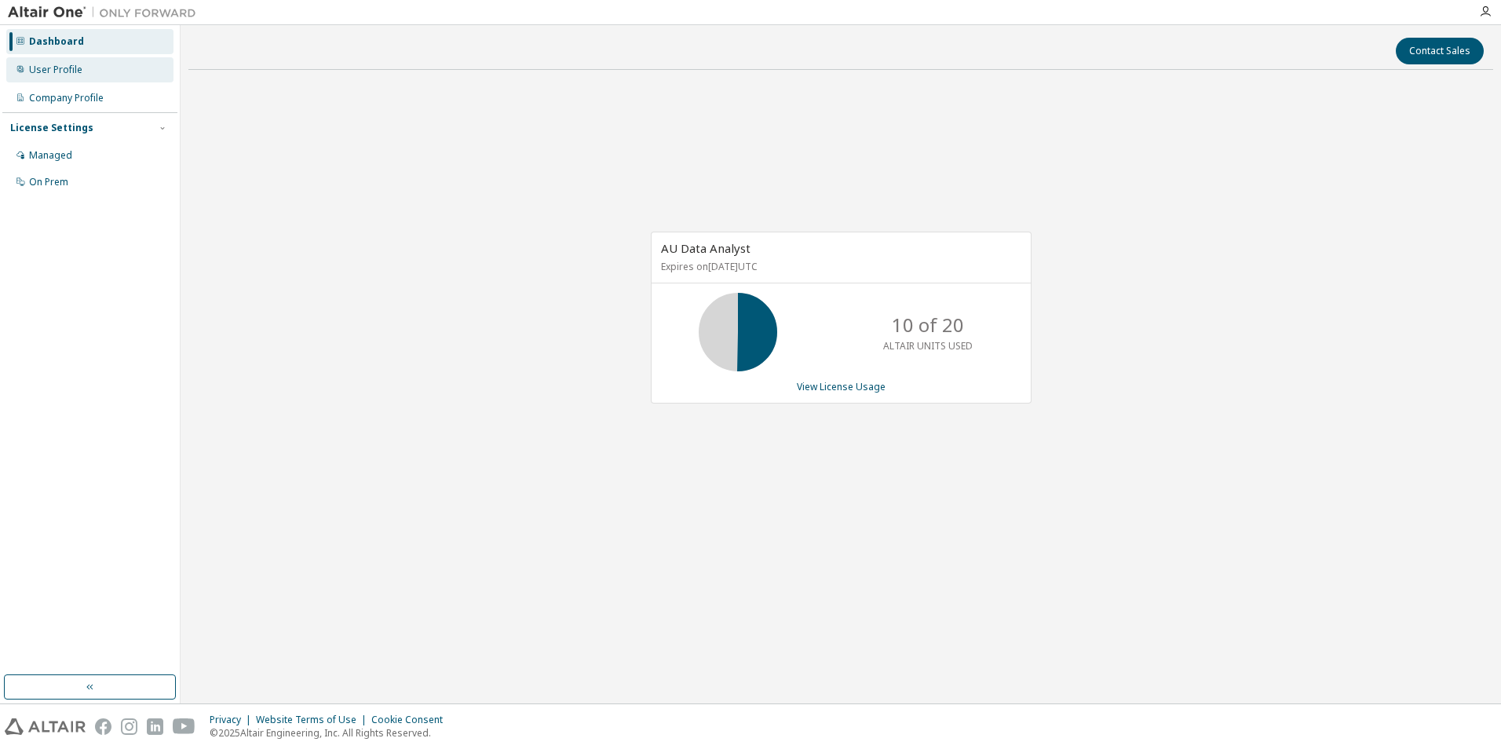
click at [65, 75] on div "User Profile" at bounding box center [55, 70] width 53 height 13
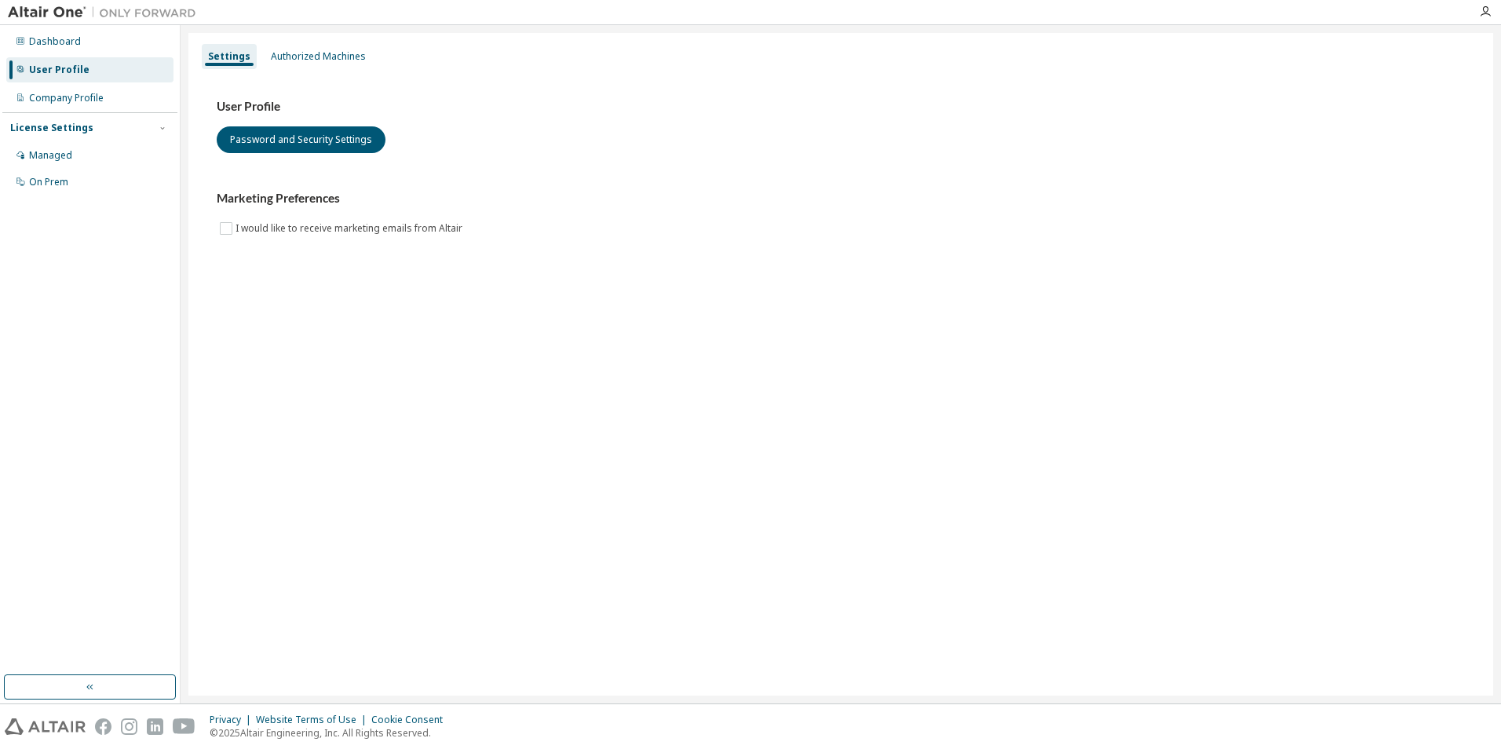
click at [215, 52] on div "Settings" at bounding box center [229, 56] width 42 height 13
click at [334, 58] on div "Authorized Machines" at bounding box center [318, 56] width 95 height 13
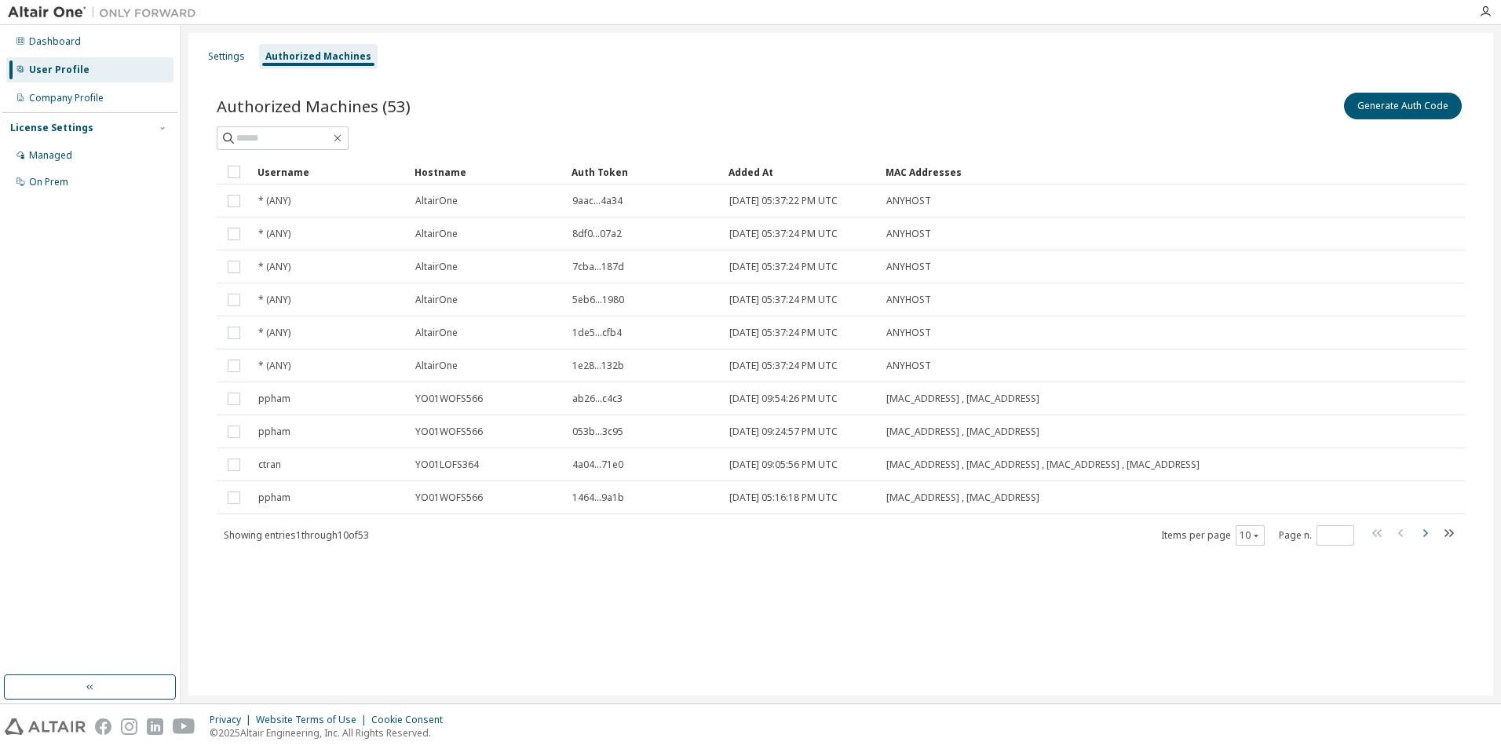
click at [1428, 531] on icon "button" at bounding box center [1424, 533] width 19 height 19
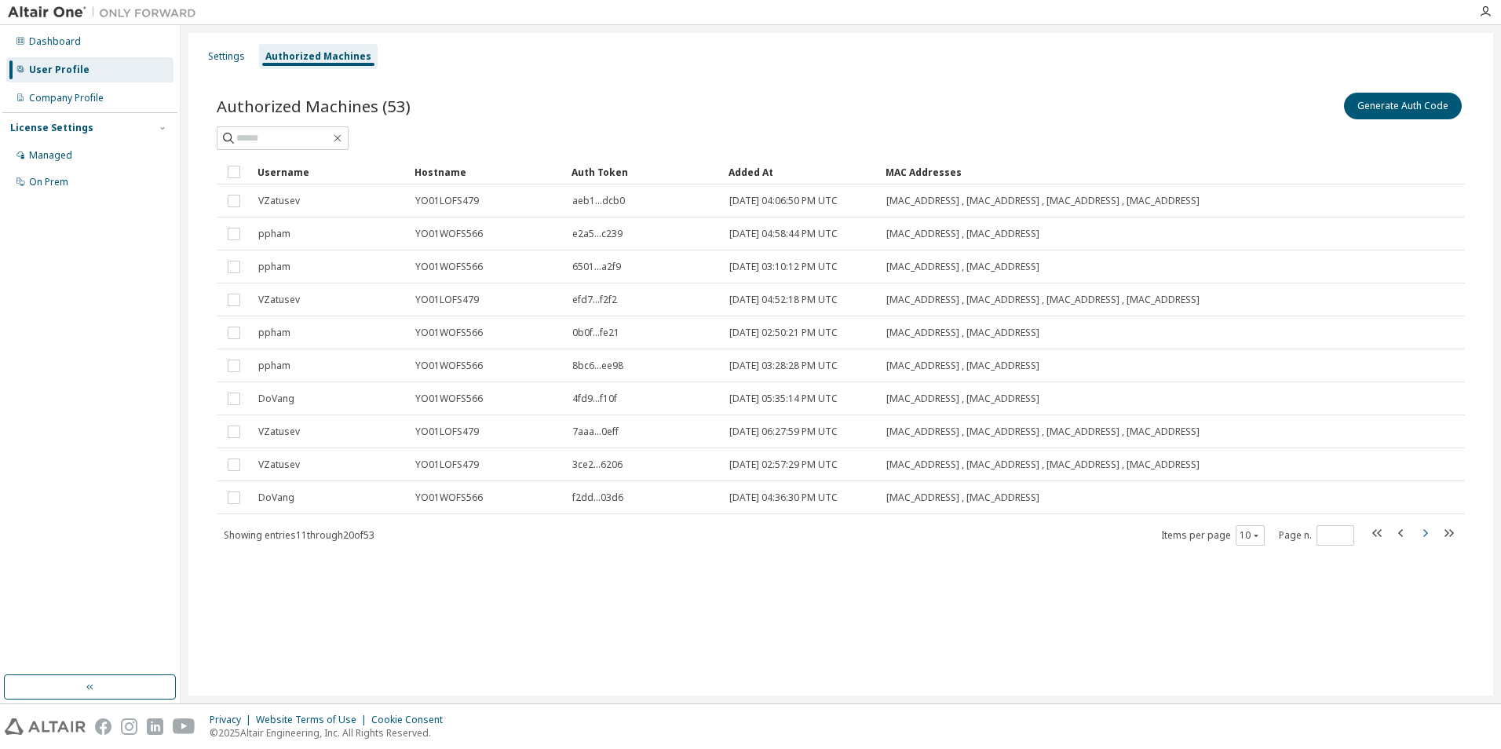
click at [1428, 531] on icon "button" at bounding box center [1424, 533] width 19 height 19
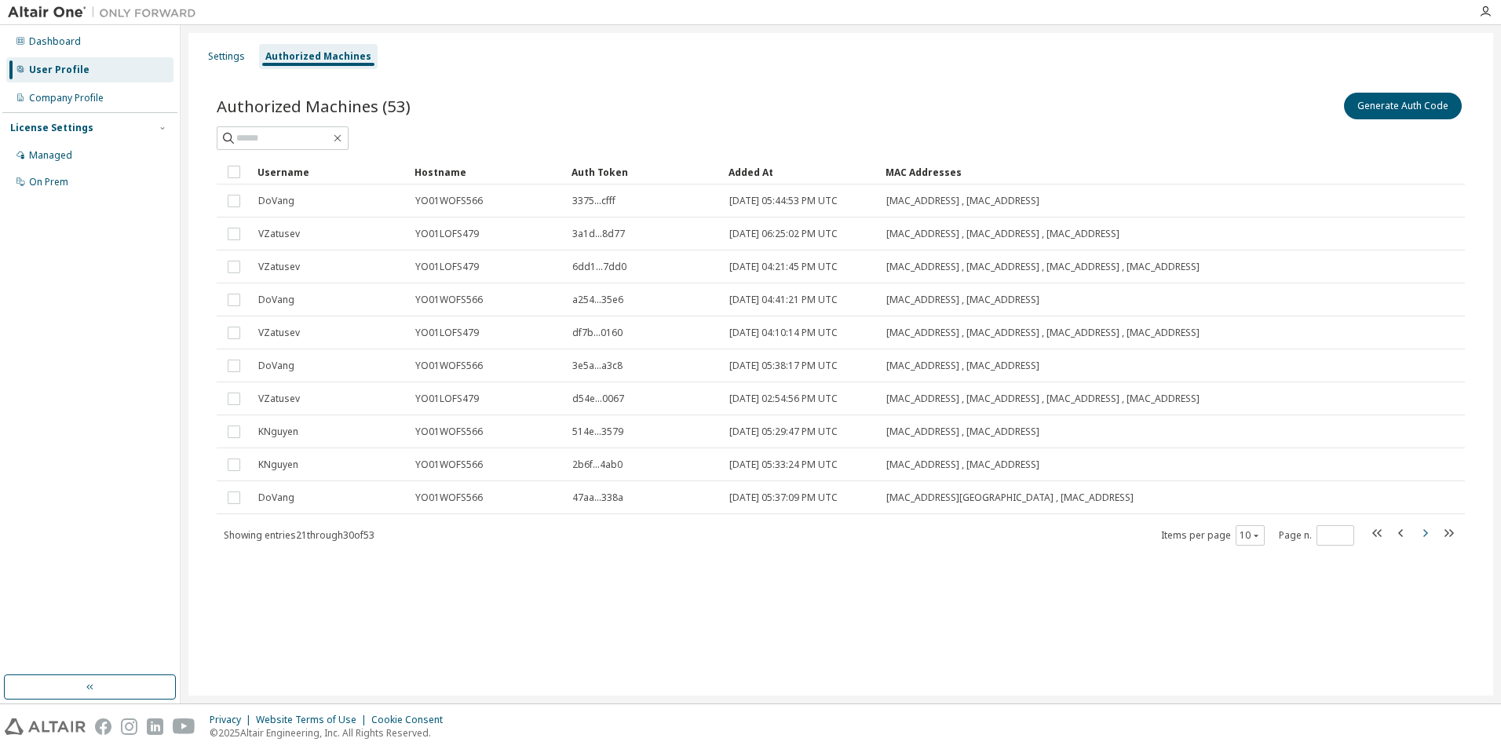
click at [1428, 531] on icon "button" at bounding box center [1424, 533] width 19 height 19
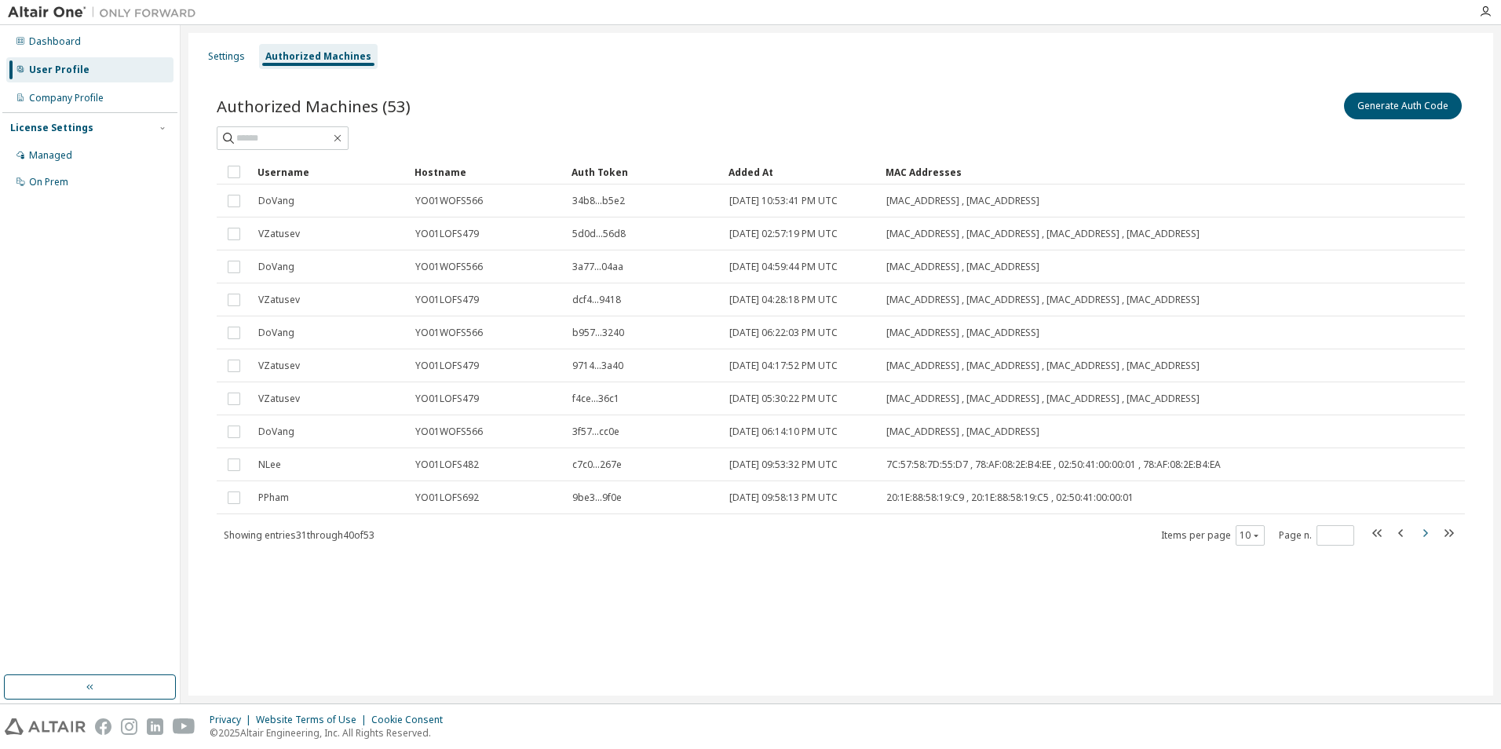
click at [1428, 531] on icon "button" at bounding box center [1424, 533] width 19 height 19
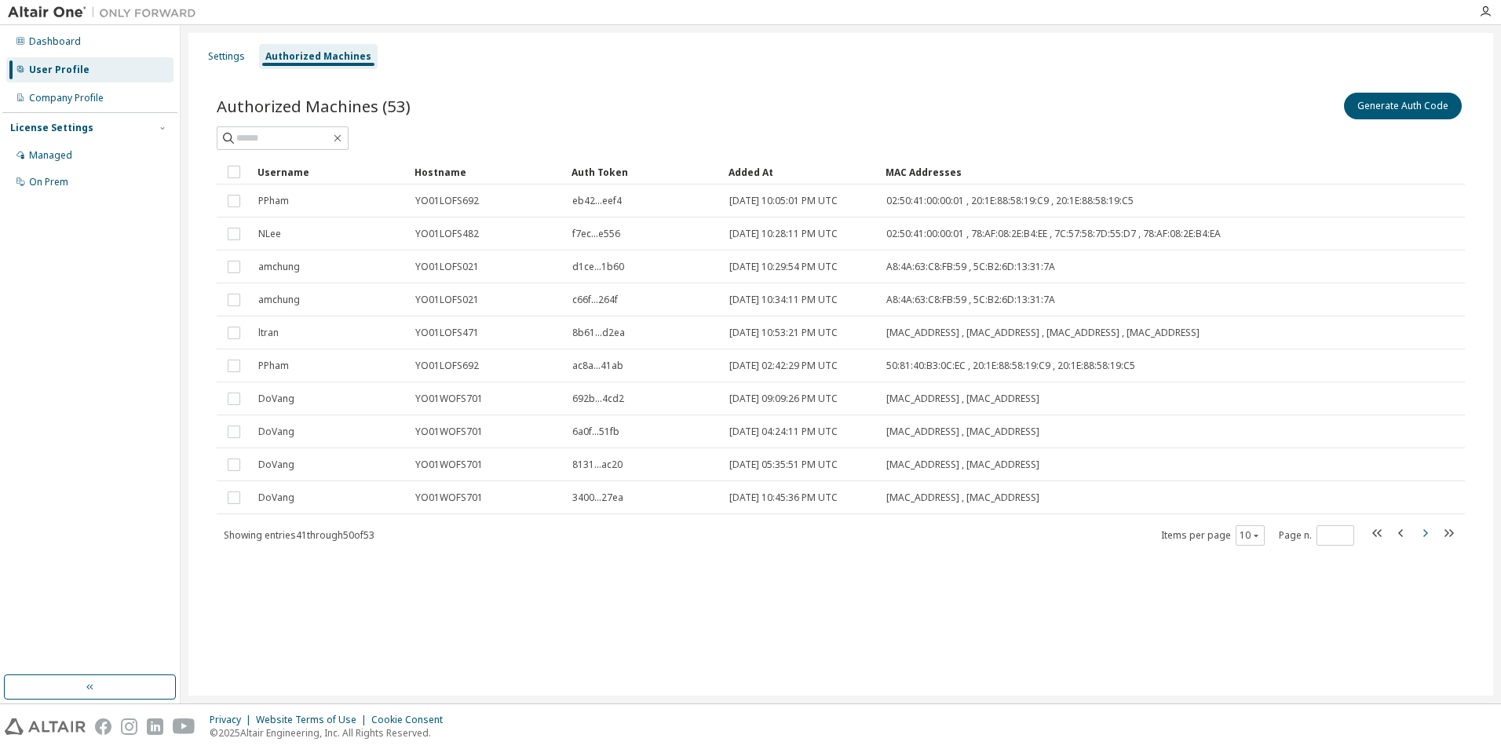
click at [1428, 531] on icon "button" at bounding box center [1424, 533] width 19 height 19
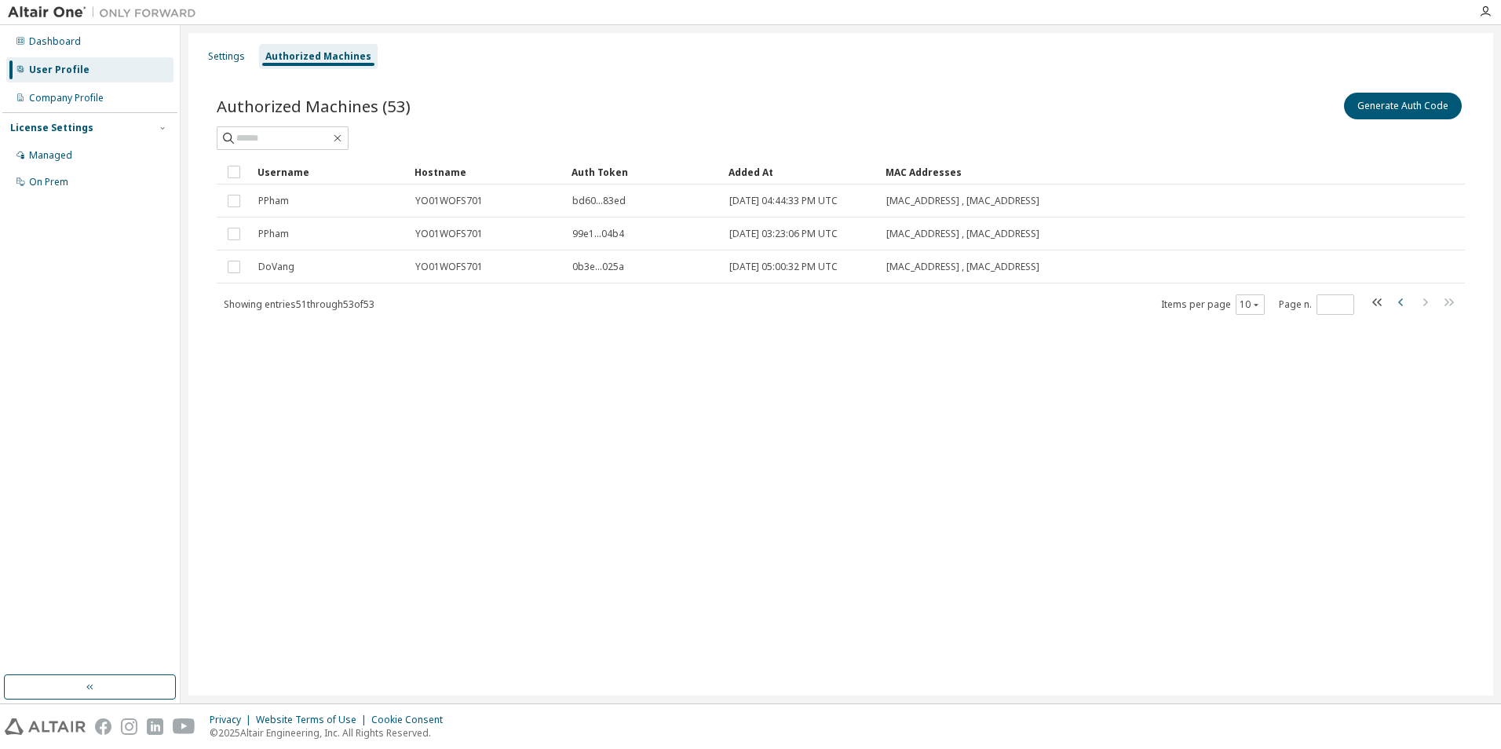
click at [1403, 305] on icon "button" at bounding box center [1400, 302] width 5 height 8
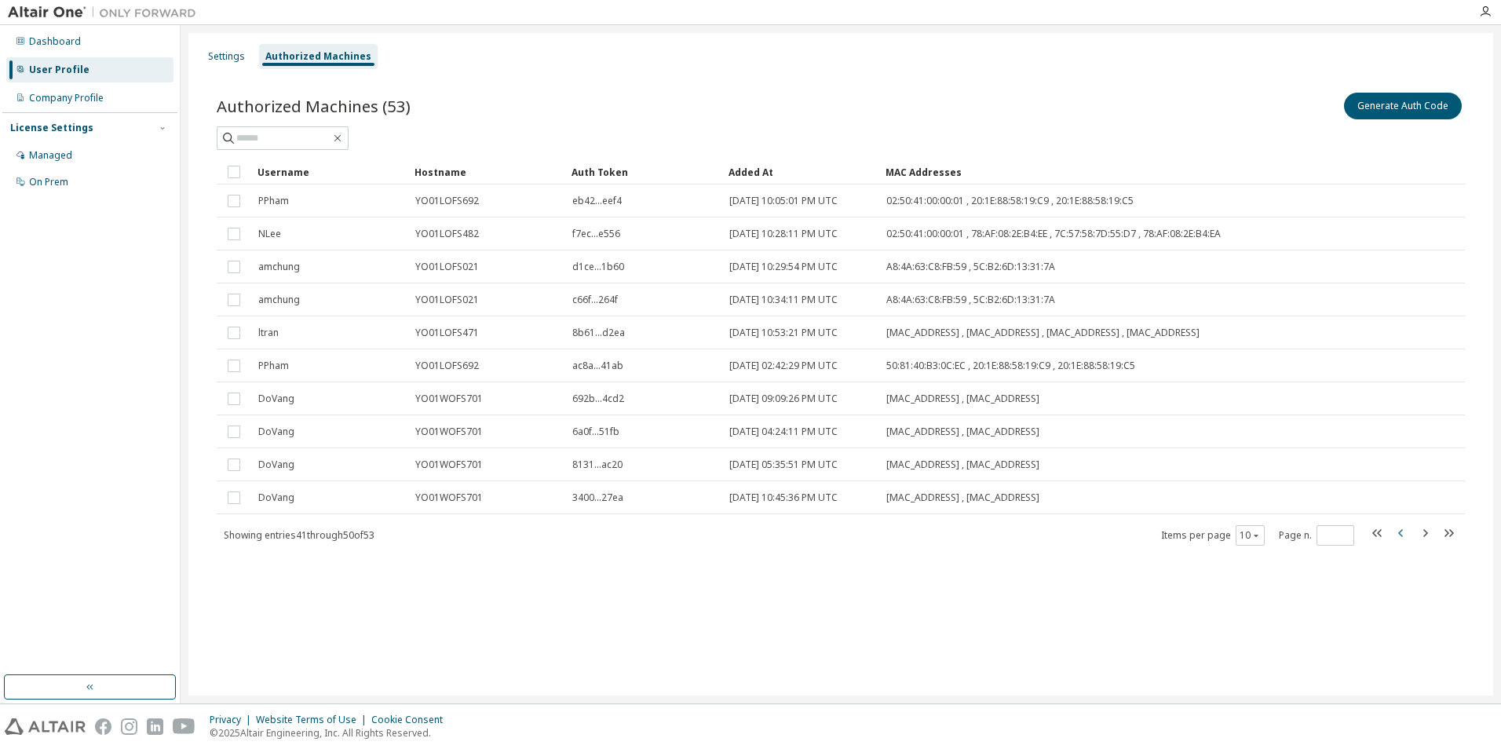
click at [1400, 529] on icon "button" at bounding box center [1401, 533] width 19 height 19
click at [1421, 528] on icon "button" at bounding box center [1424, 533] width 19 height 19
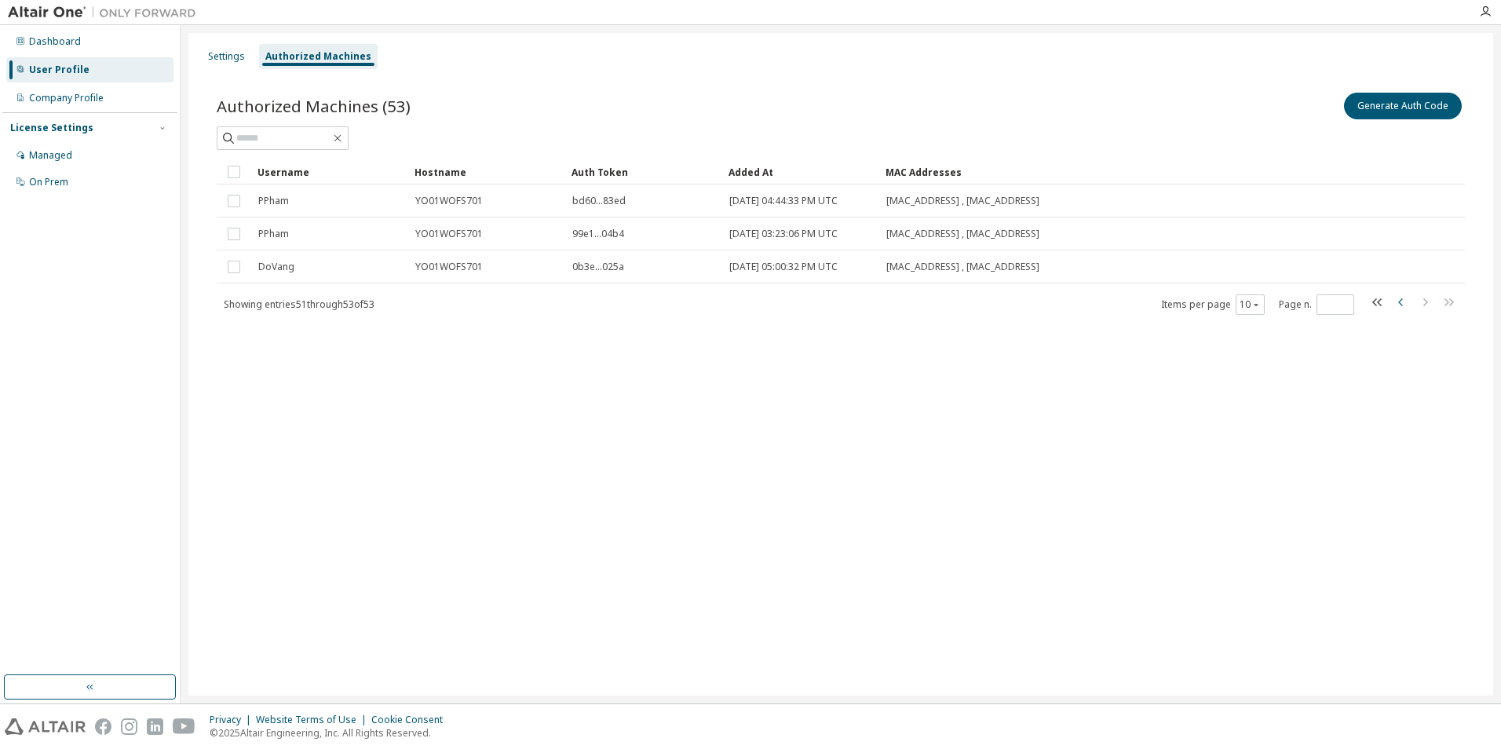
click at [1404, 298] on icon "button" at bounding box center [1401, 302] width 19 height 19
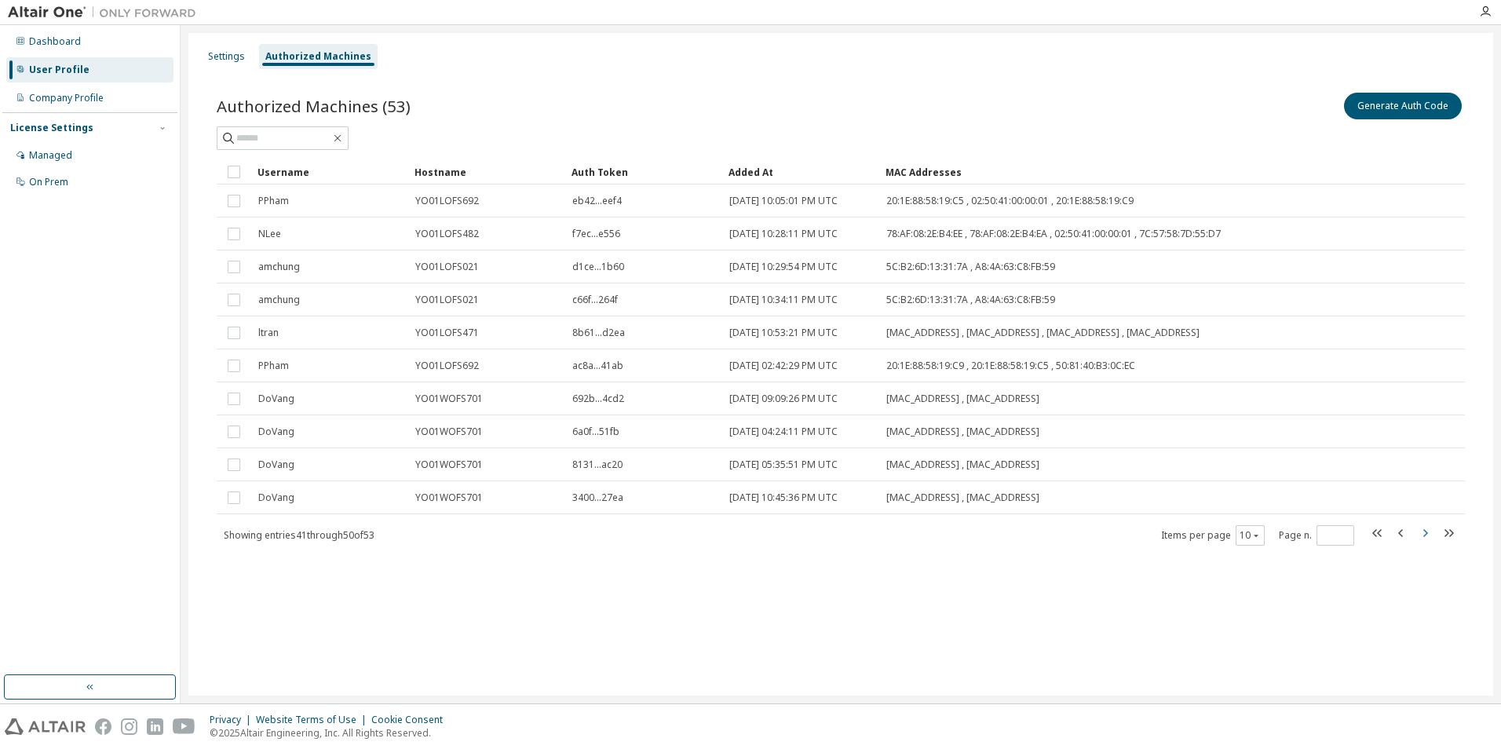
click at [1418, 532] on icon "button" at bounding box center [1424, 533] width 19 height 19
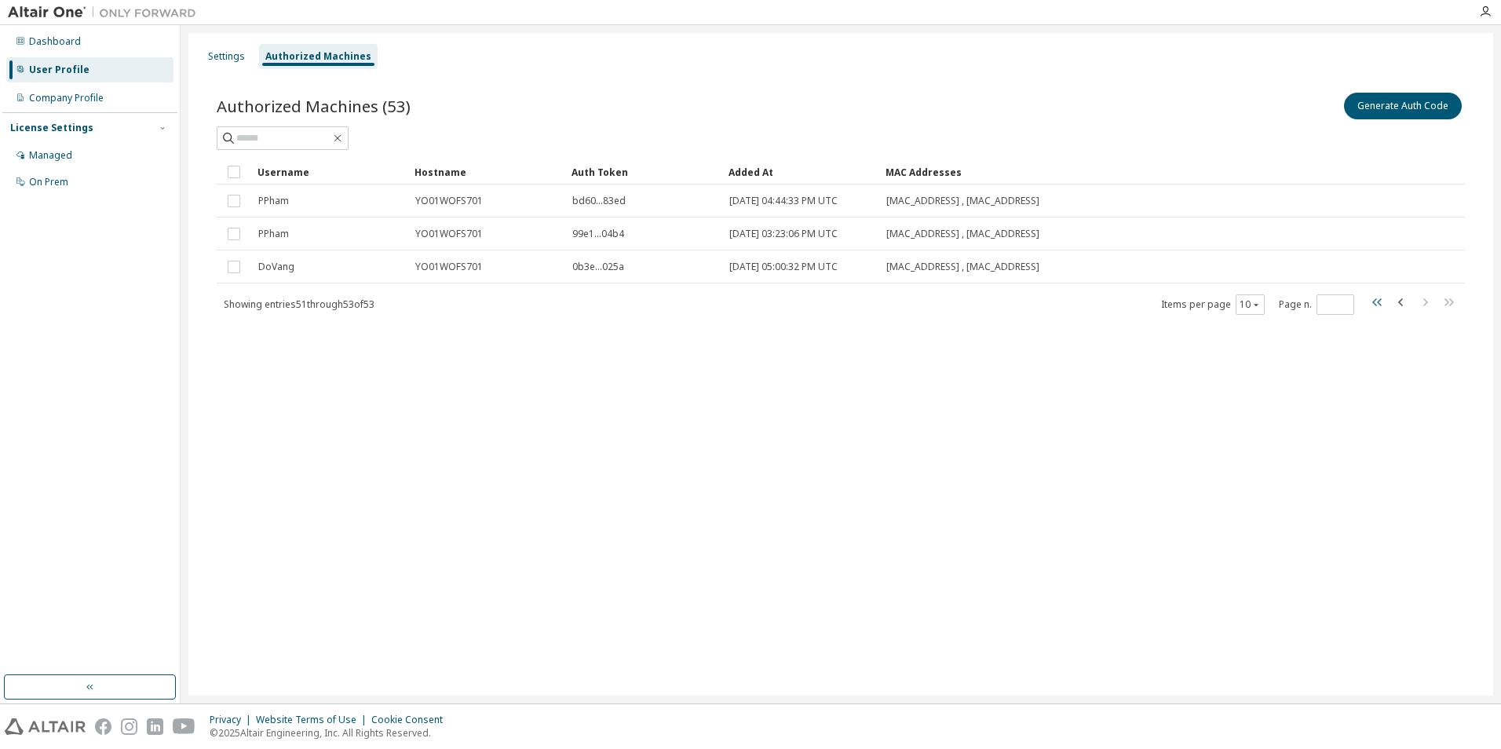
click at [1375, 302] on icon "button" at bounding box center [1377, 302] width 19 height 19
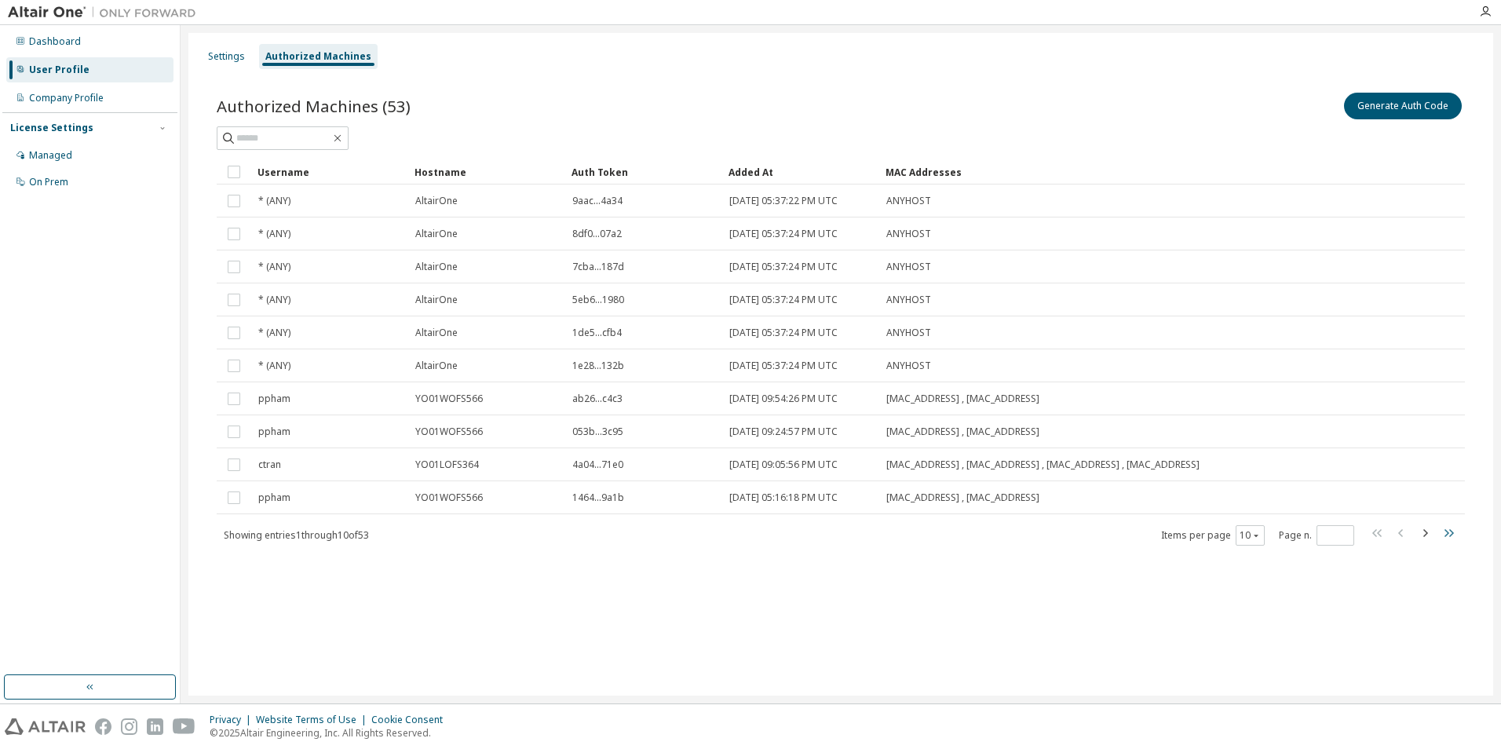
click at [1451, 535] on icon "button" at bounding box center [1448, 533] width 9 height 8
type input "*"
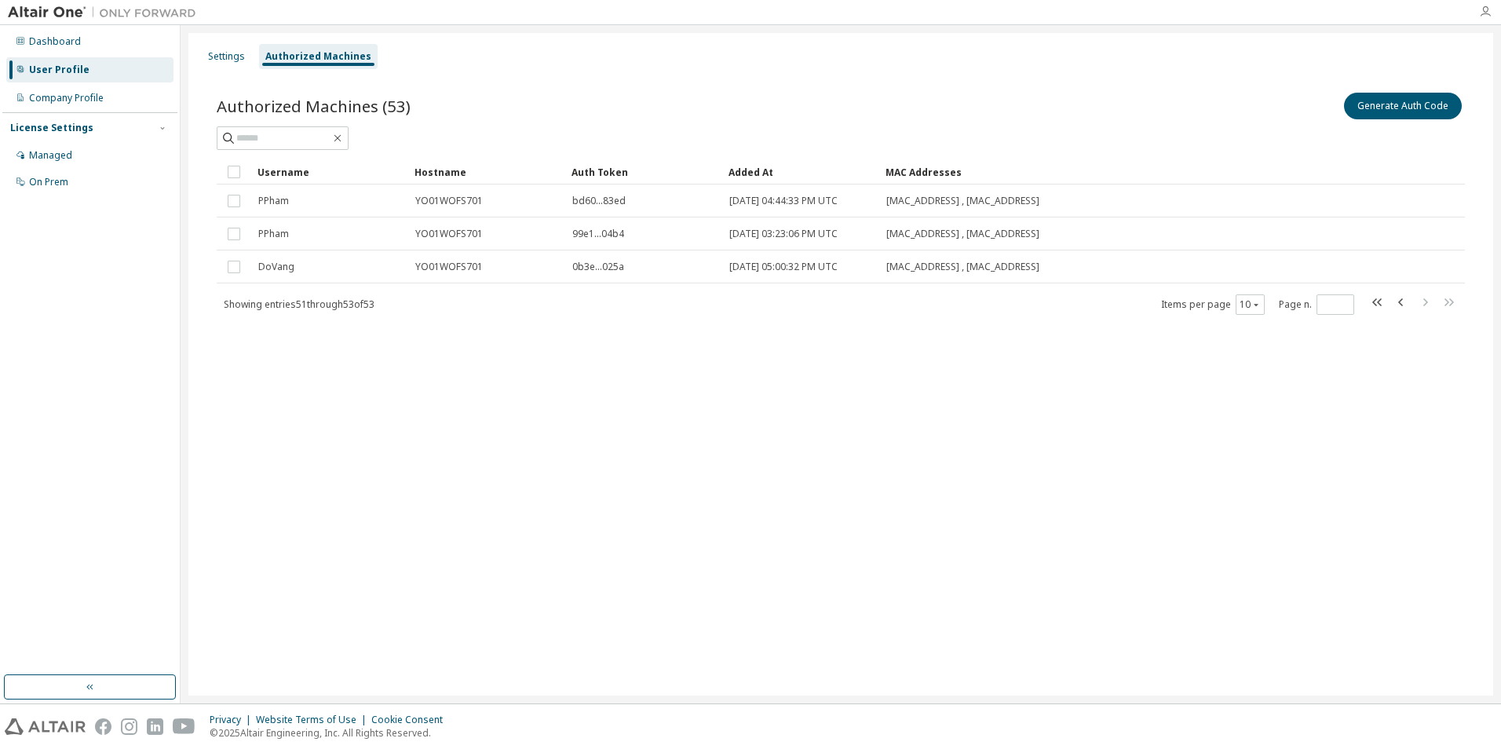
click at [1485, 15] on icon "button" at bounding box center [1485, 11] width 13 height 13
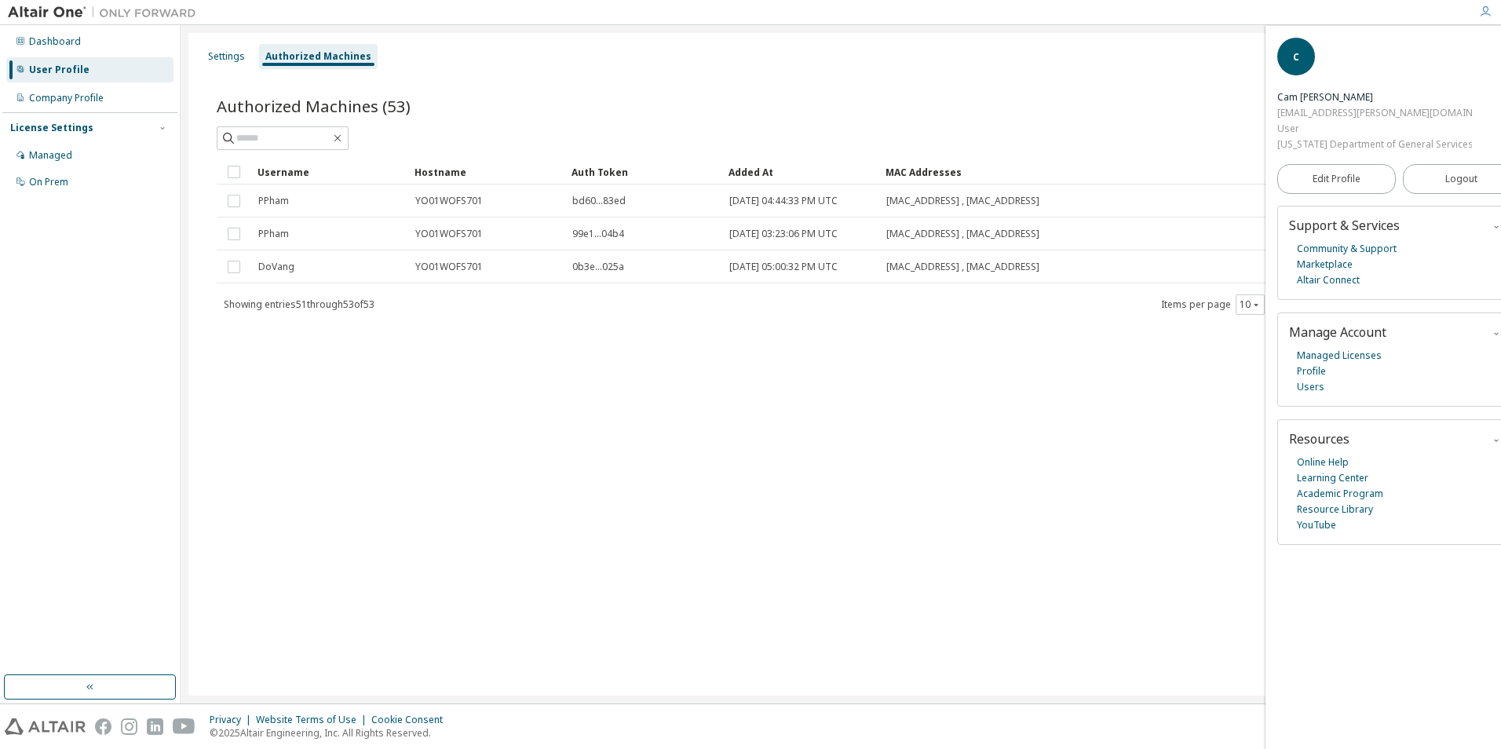
click at [1152, 89] on div "Generate Auth Code" at bounding box center [1153, 105] width 624 height 33
click at [1484, 8] on icon "button" at bounding box center [1485, 11] width 13 height 13
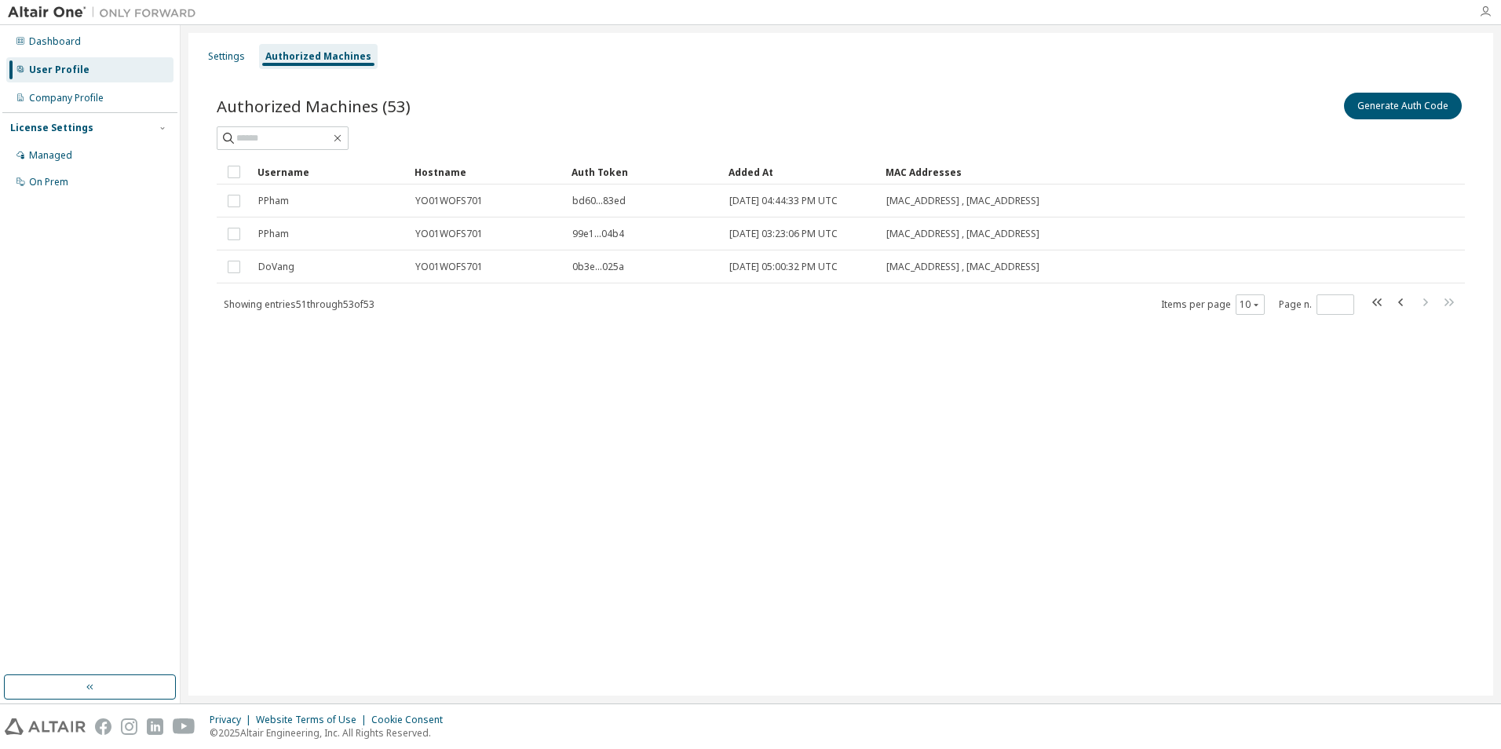
click at [1484, 8] on icon "button" at bounding box center [1485, 11] width 13 height 13
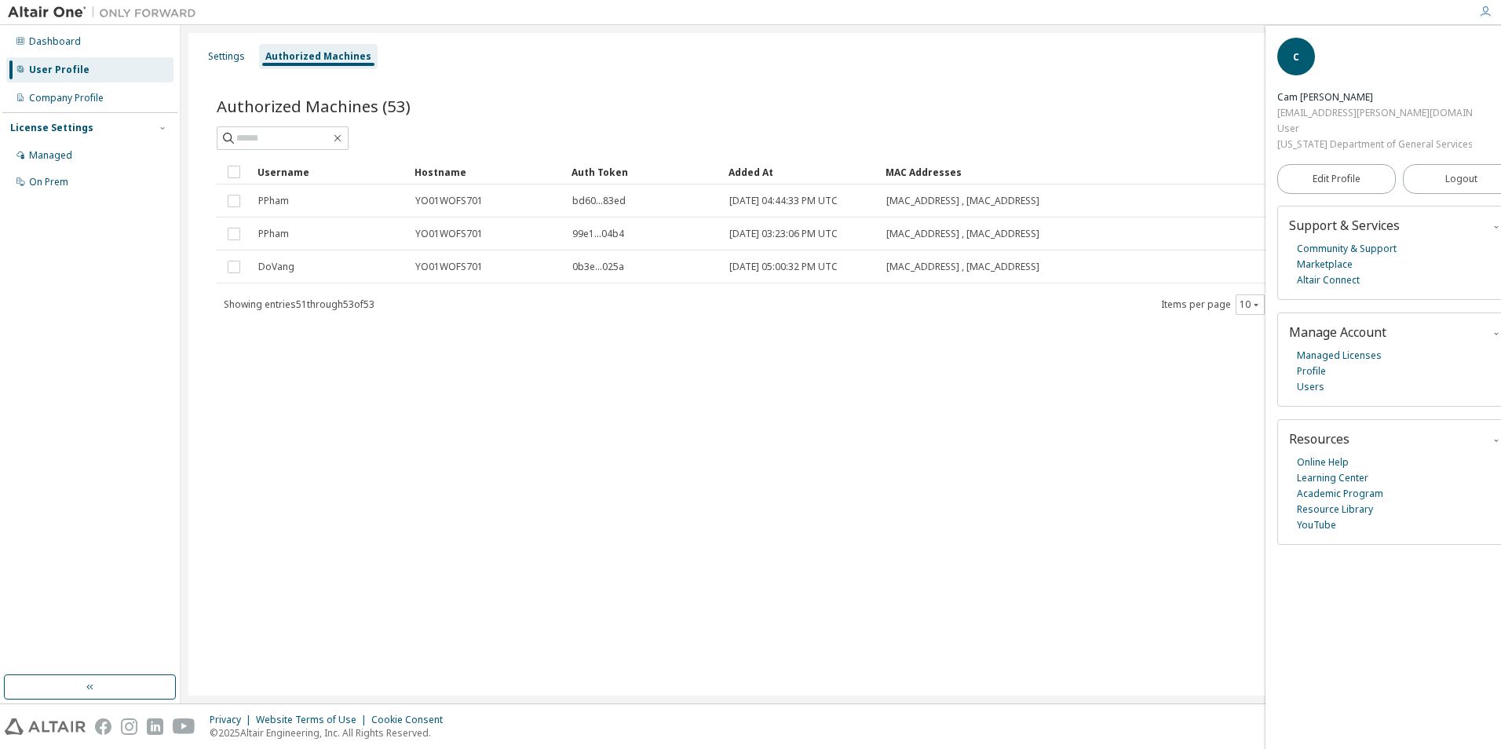
click at [1173, 59] on div "Settings Authorized Machines" at bounding box center [841, 56] width 1286 height 28
click at [996, 119] on div "Generate Auth Code" at bounding box center [1153, 105] width 624 height 33
click at [1500, 47] on html "Dashboard User Profile Company Profile License Settings Managed On Prem Setting…" at bounding box center [750, 374] width 1501 height 749
click at [1500, 49] on icon "button" at bounding box center [1510, 48] width 9 height 9
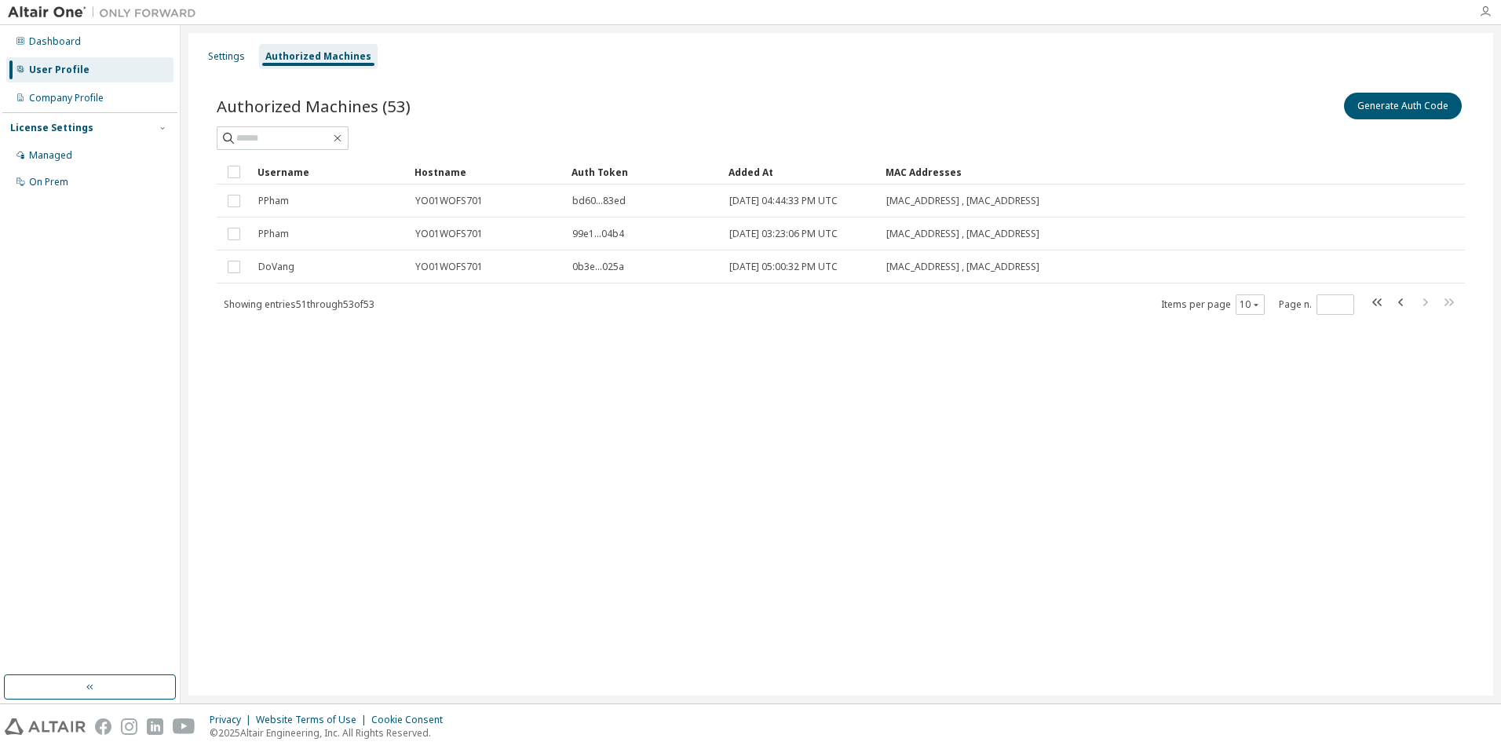
click at [1481, 7] on icon "button" at bounding box center [1485, 11] width 13 height 13
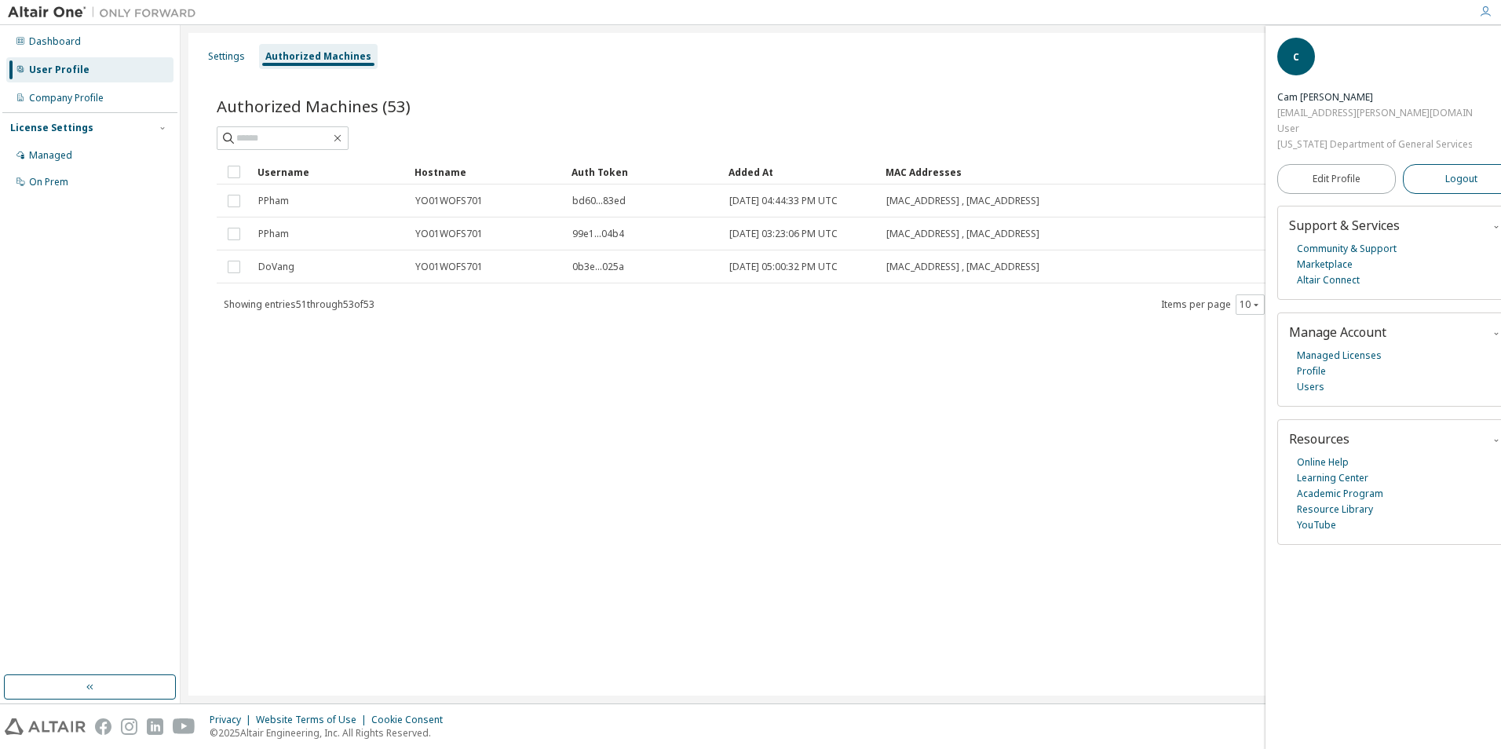
click at [1445, 182] on span "Logout" at bounding box center [1461, 179] width 32 height 16
